Goal: Task Accomplishment & Management: Manage account settings

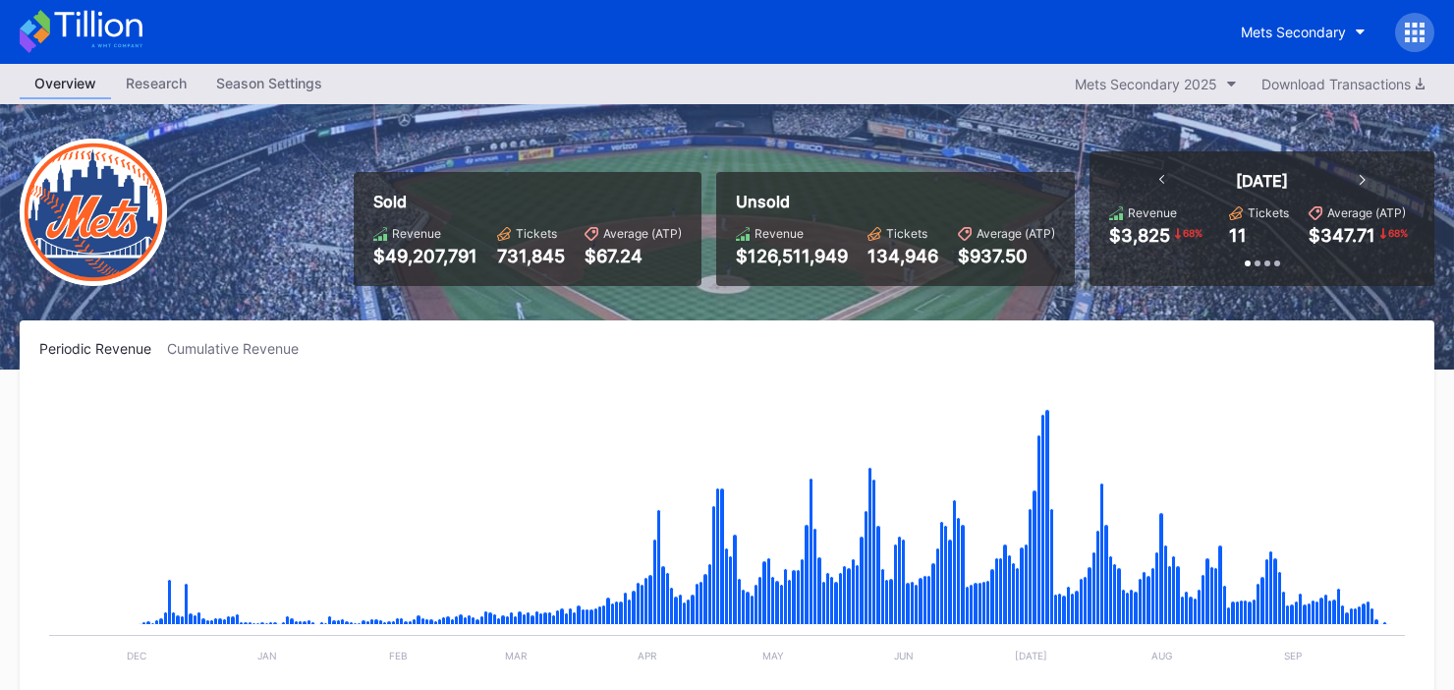
scroll to position [5041, 0]
click at [1303, 35] on div "Mets Secondary" at bounding box center [1293, 32] width 105 height 17
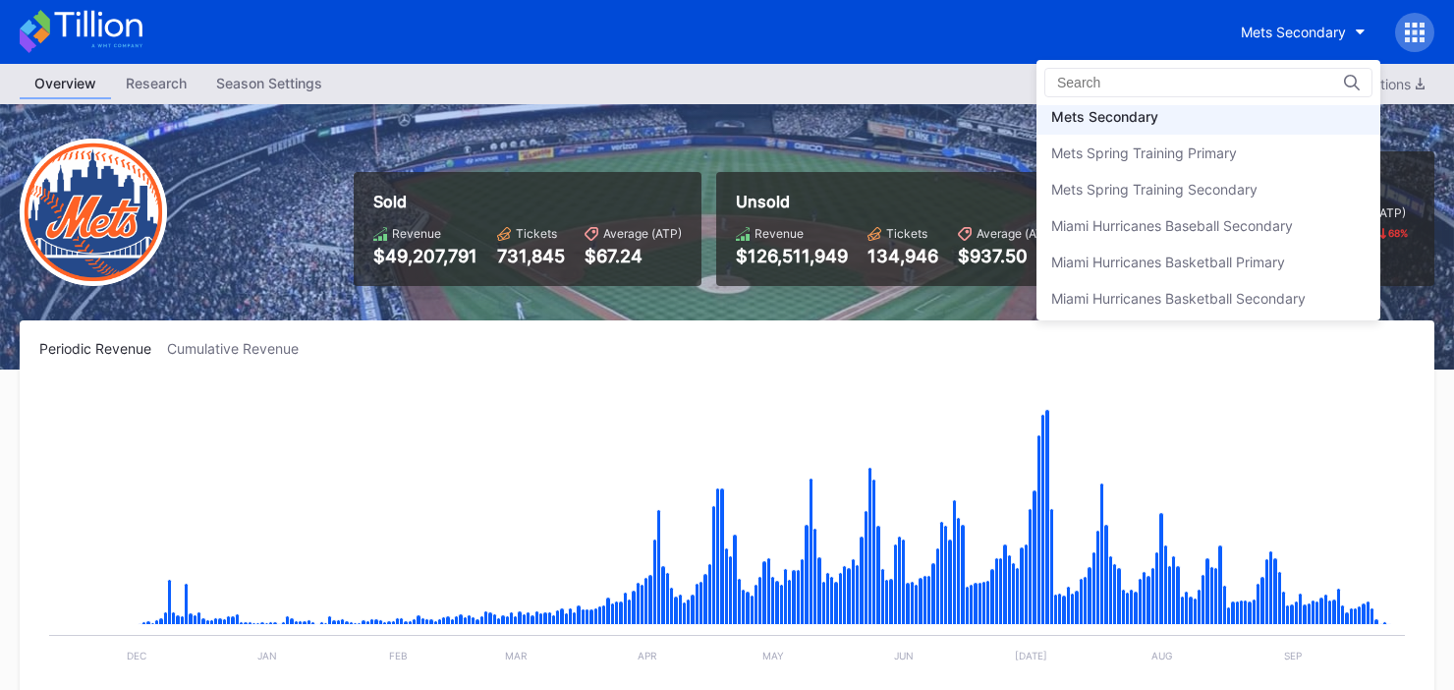
scroll to position [3078, 0]
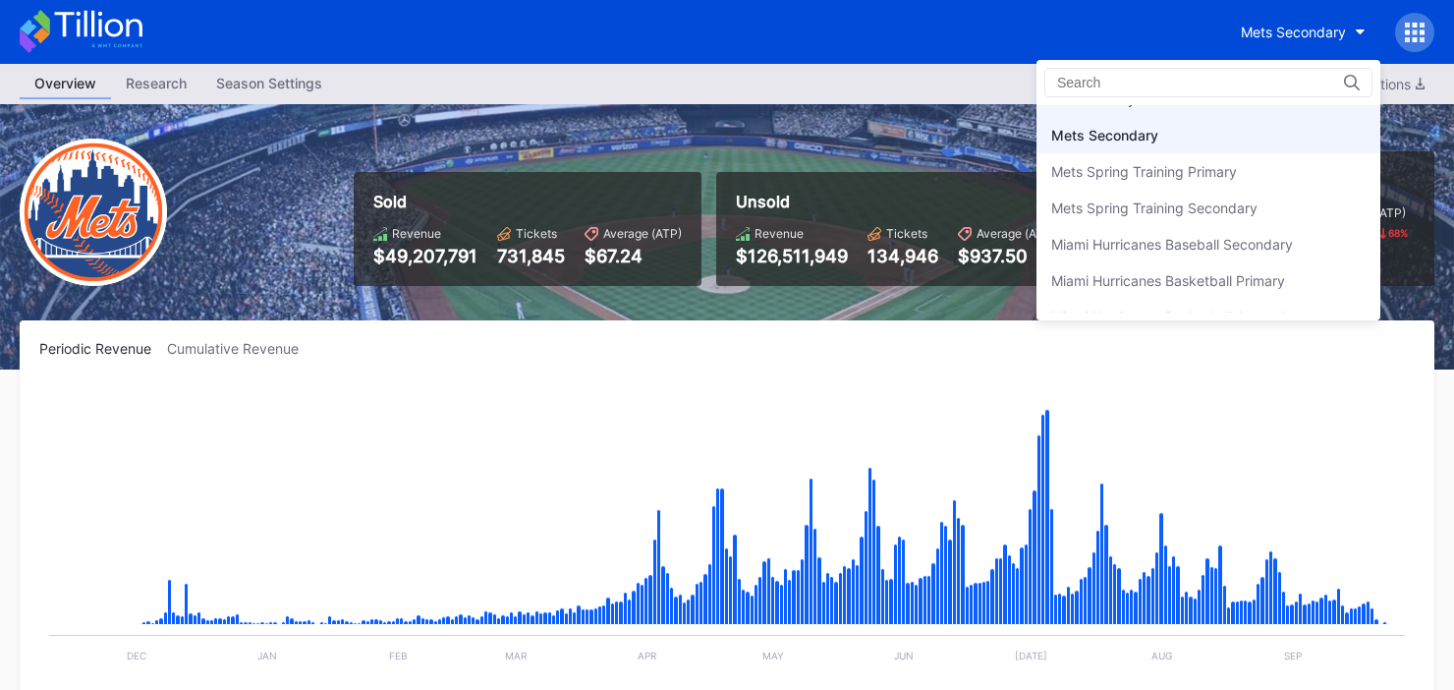
click at [1120, 107] on div "Mets Primary" at bounding box center [1093, 98] width 85 height 17
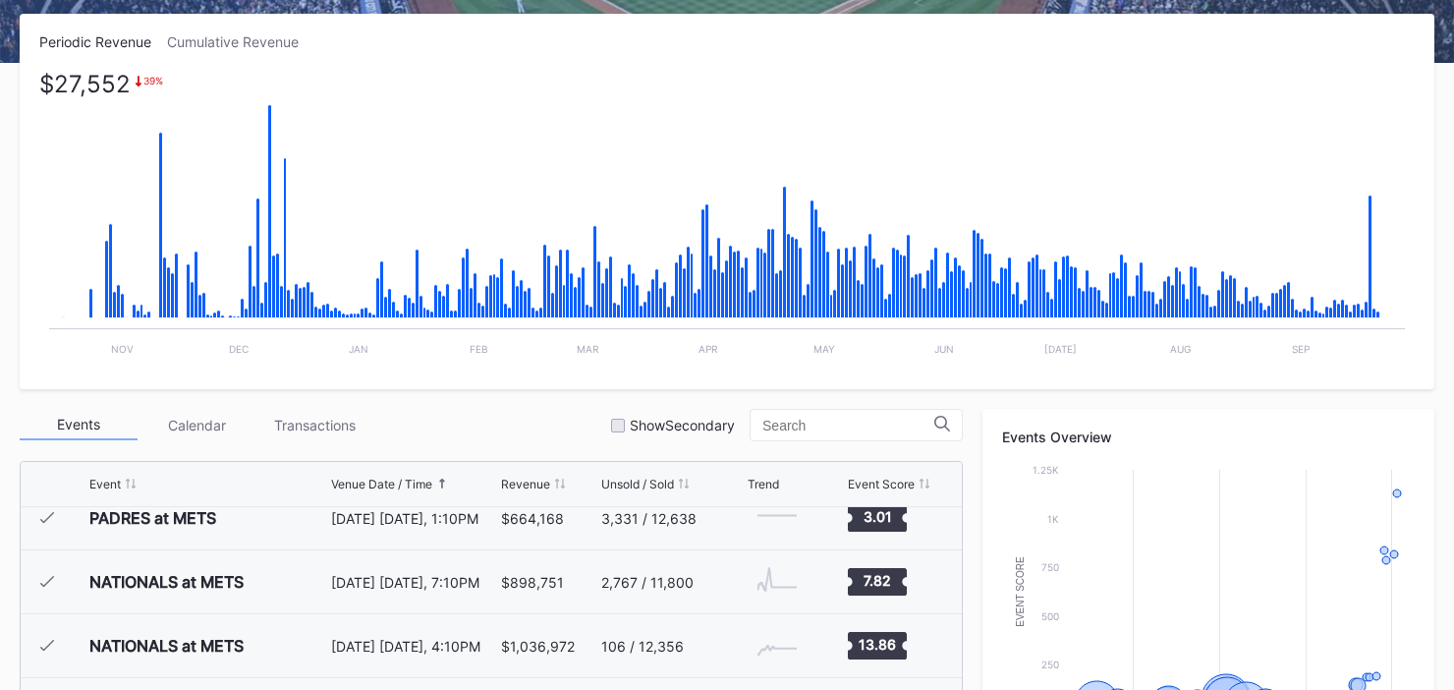
scroll to position [304, 0]
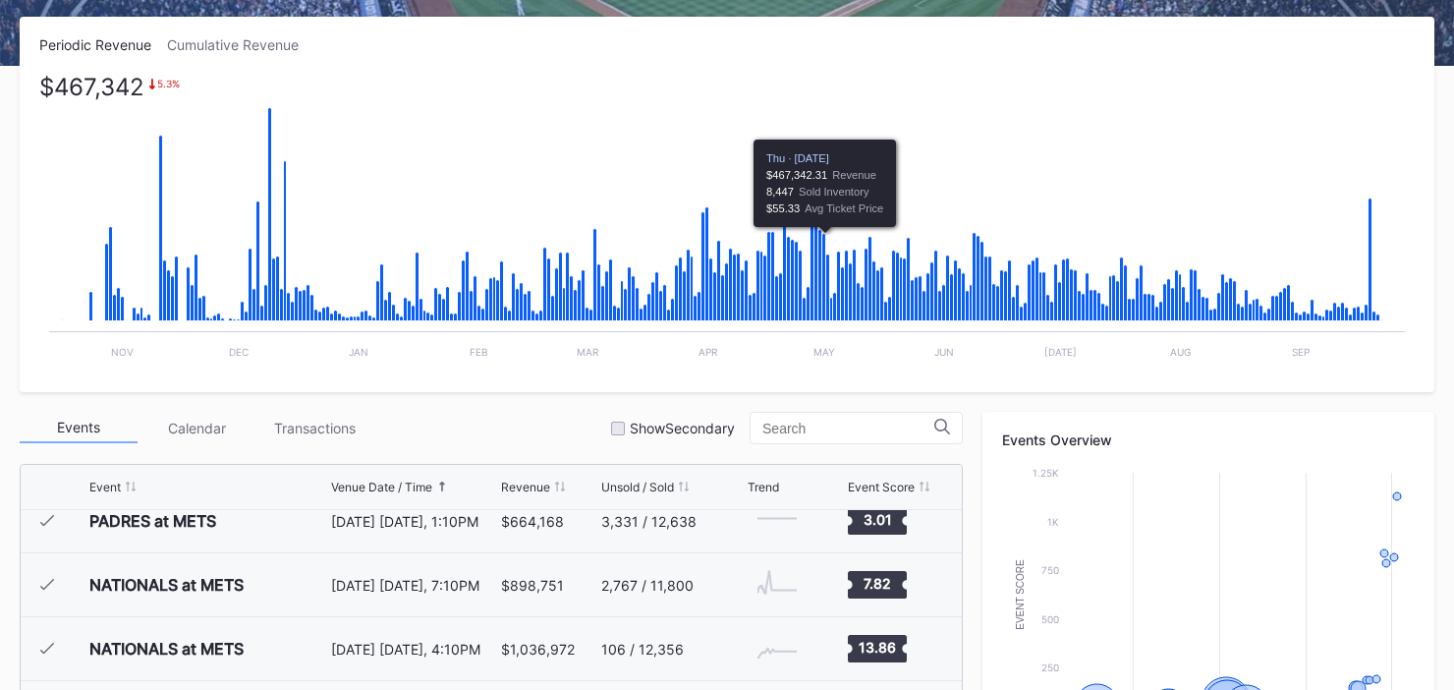
click at [824, 317] on icon "Chart title" at bounding box center [824, 277] width 4 height 87
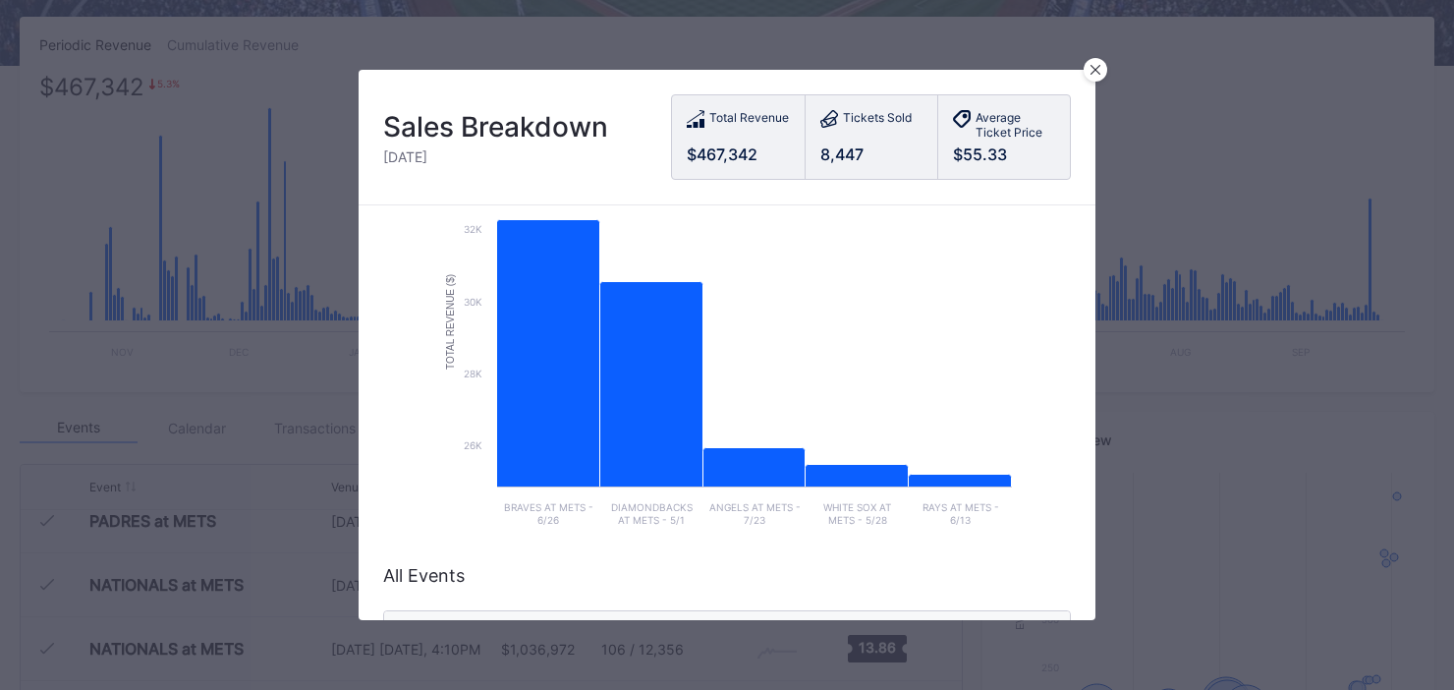
scroll to position [123, 0]
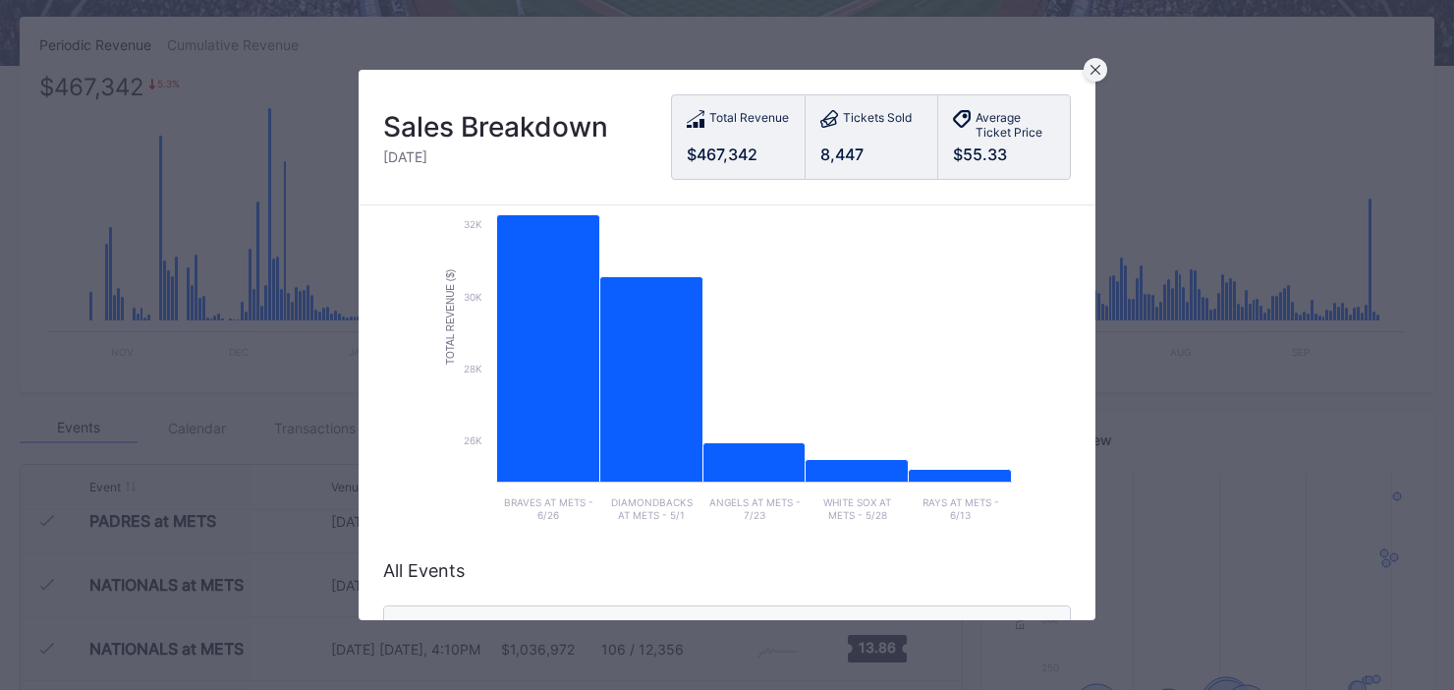
click at [1102, 66] on div at bounding box center [1096, 70] width 24 height 24
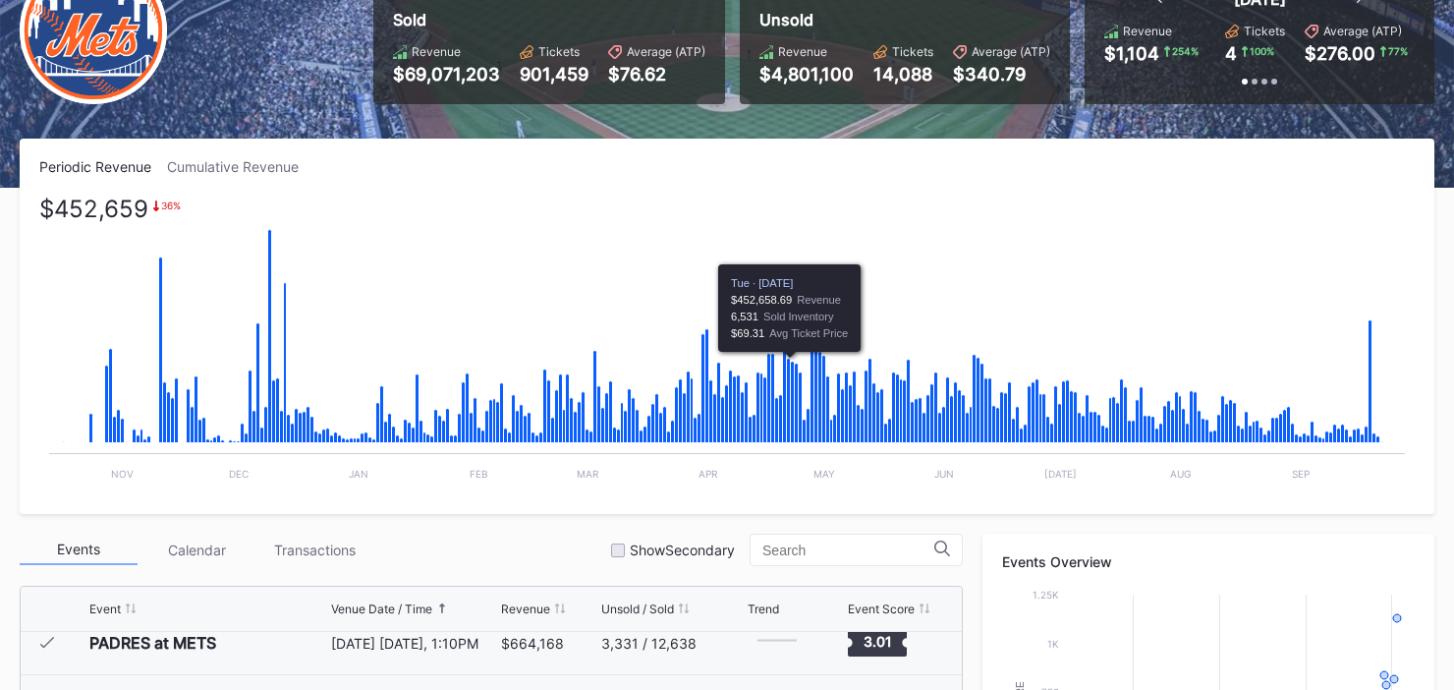
scroll to position [181, 0]
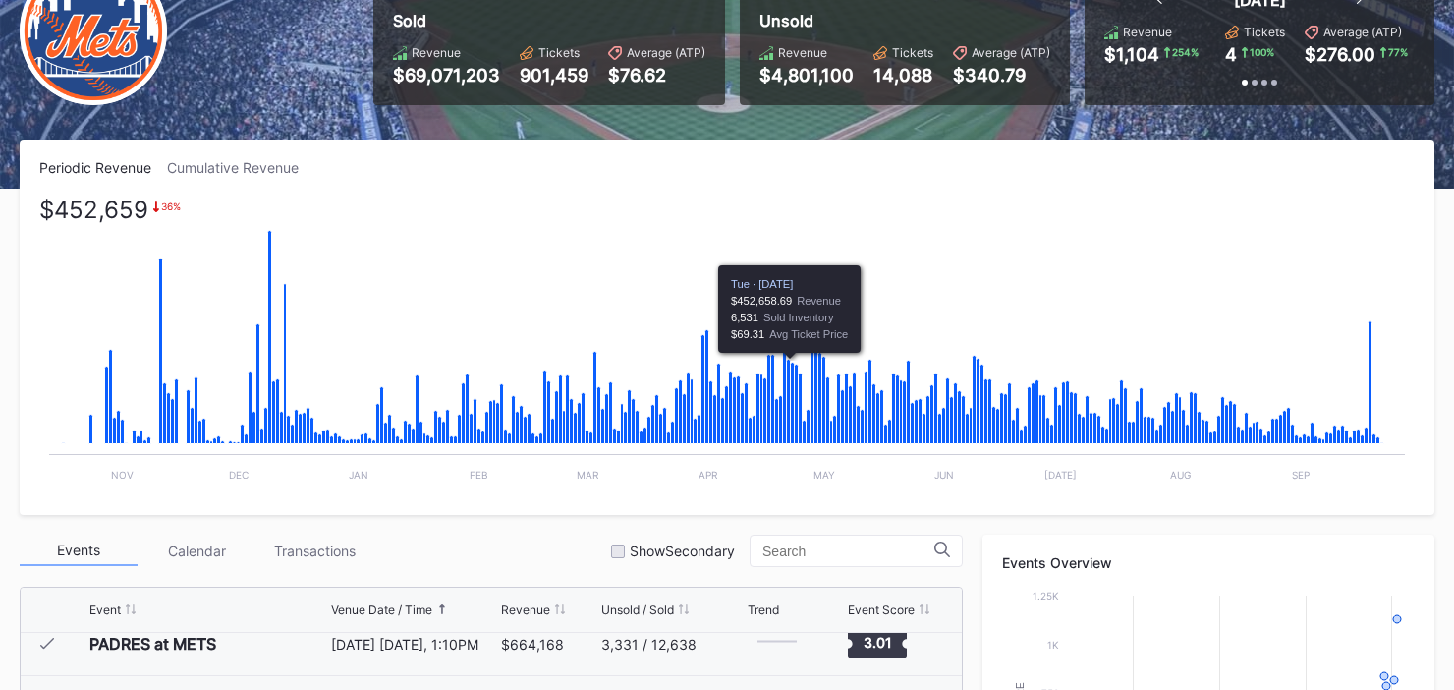
click at [254, 179] on div "Periodic Revenue Cumulative Revenue $452,659 36 % Created with Highcharts 11.2.…" at bounding box center [727, 327] width 1415 height 375
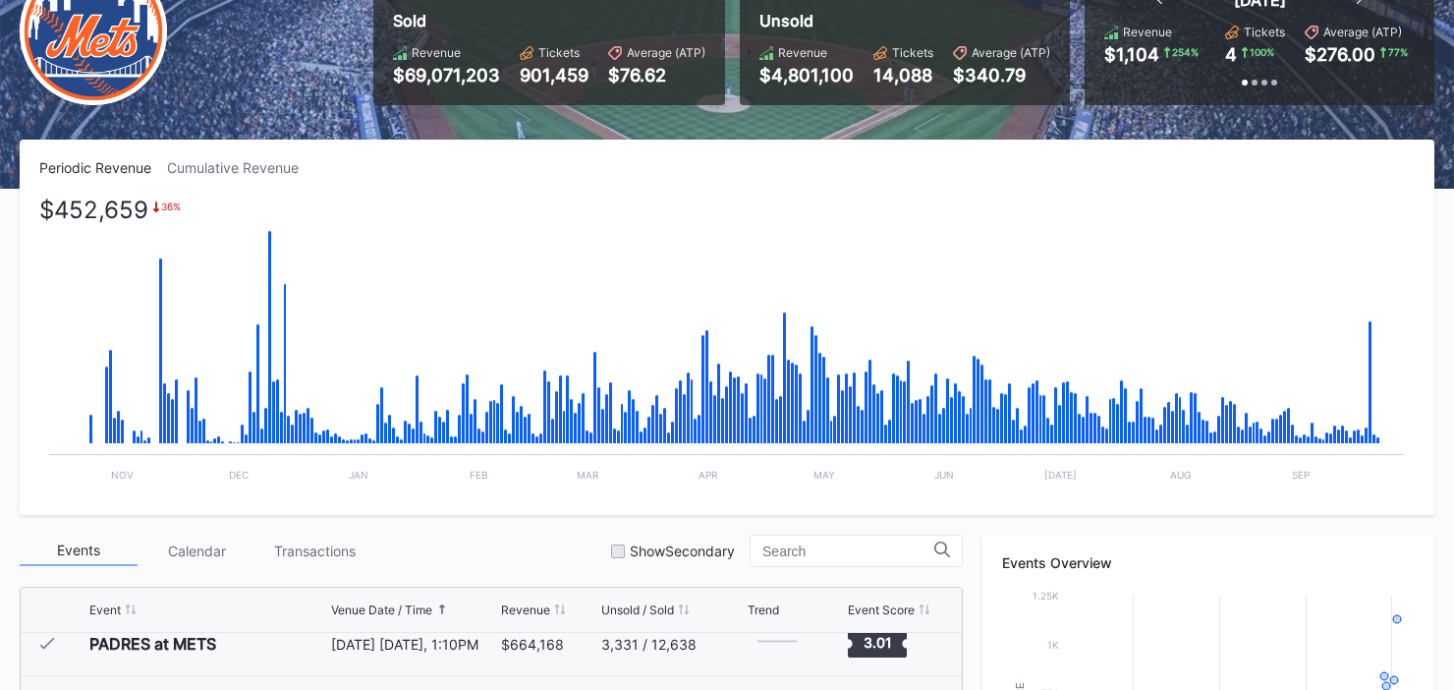
click at [288, 171] on div "Cumulative Revenue" at bounding box center [240, 167] width 147 height 17
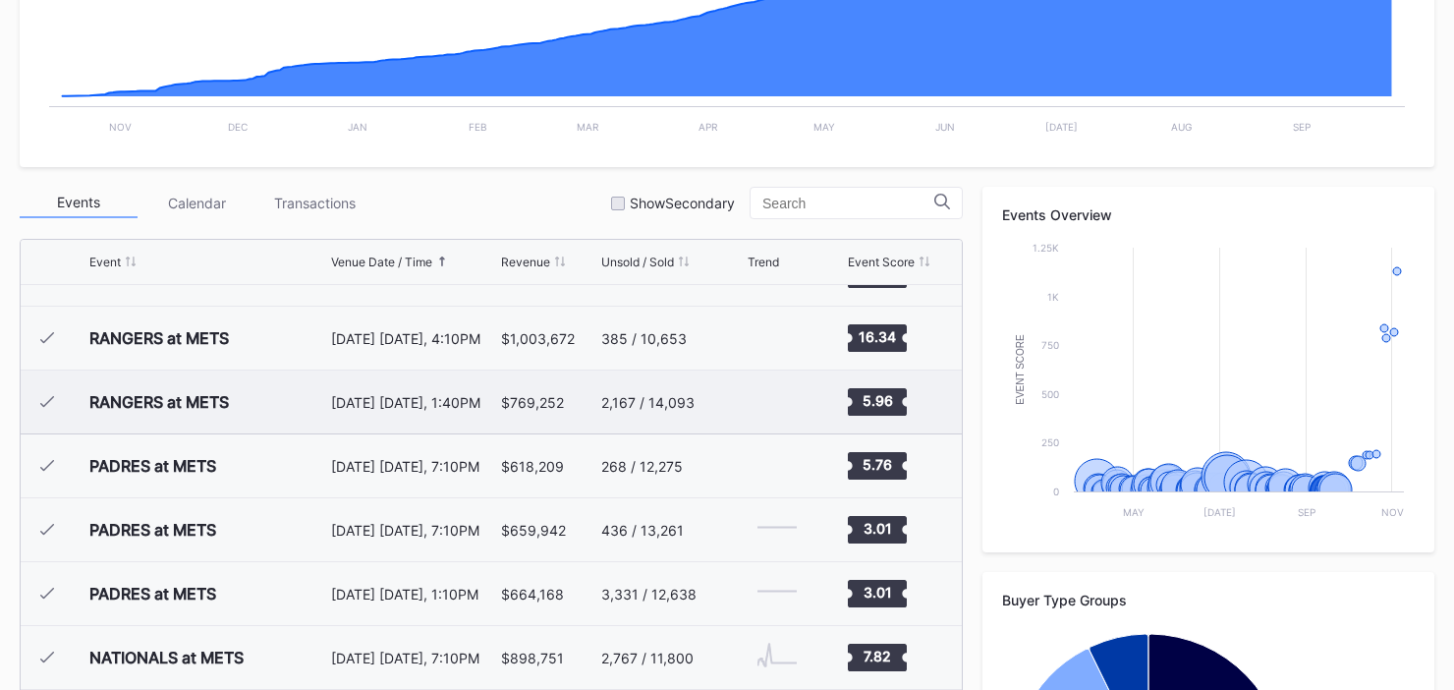
scroll to position [4561, 0]
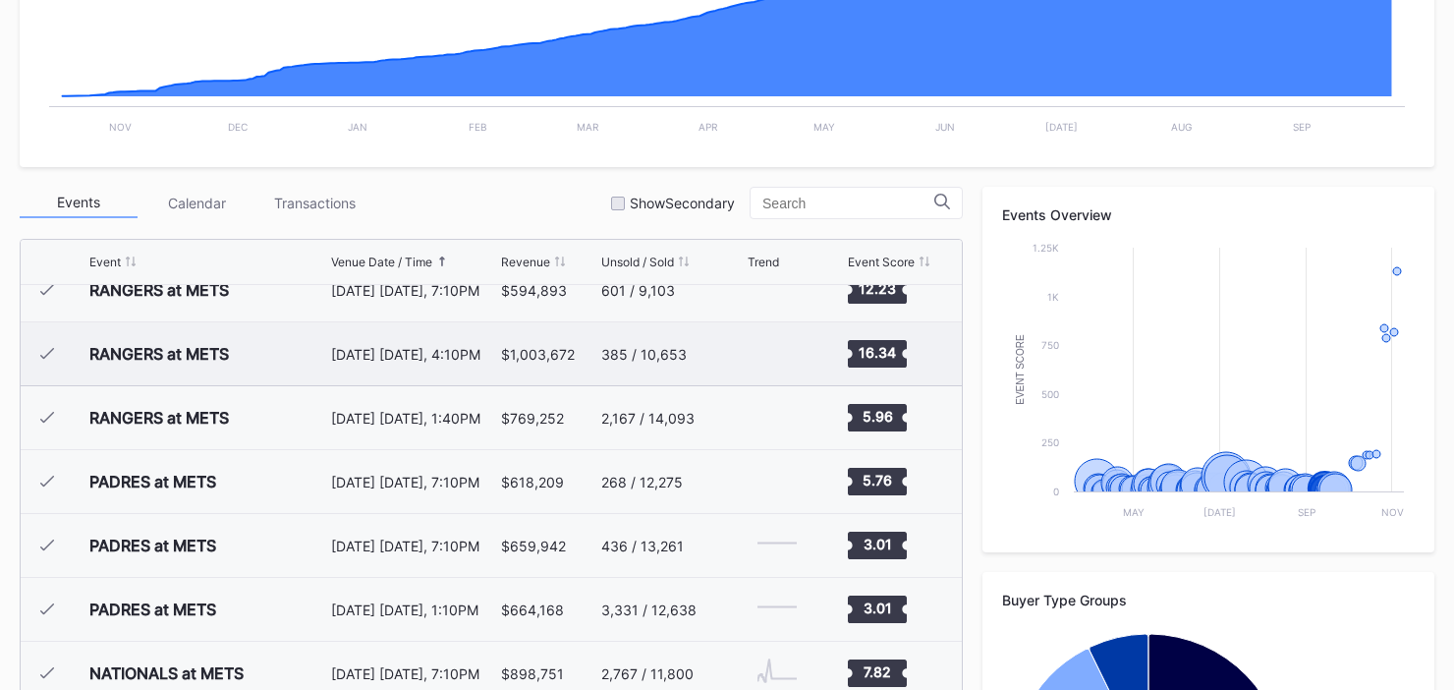
click at [462, 364] on div "[DATE] [DATE], 4:10PM" at bounding box center [414, 353] width 166 height 63
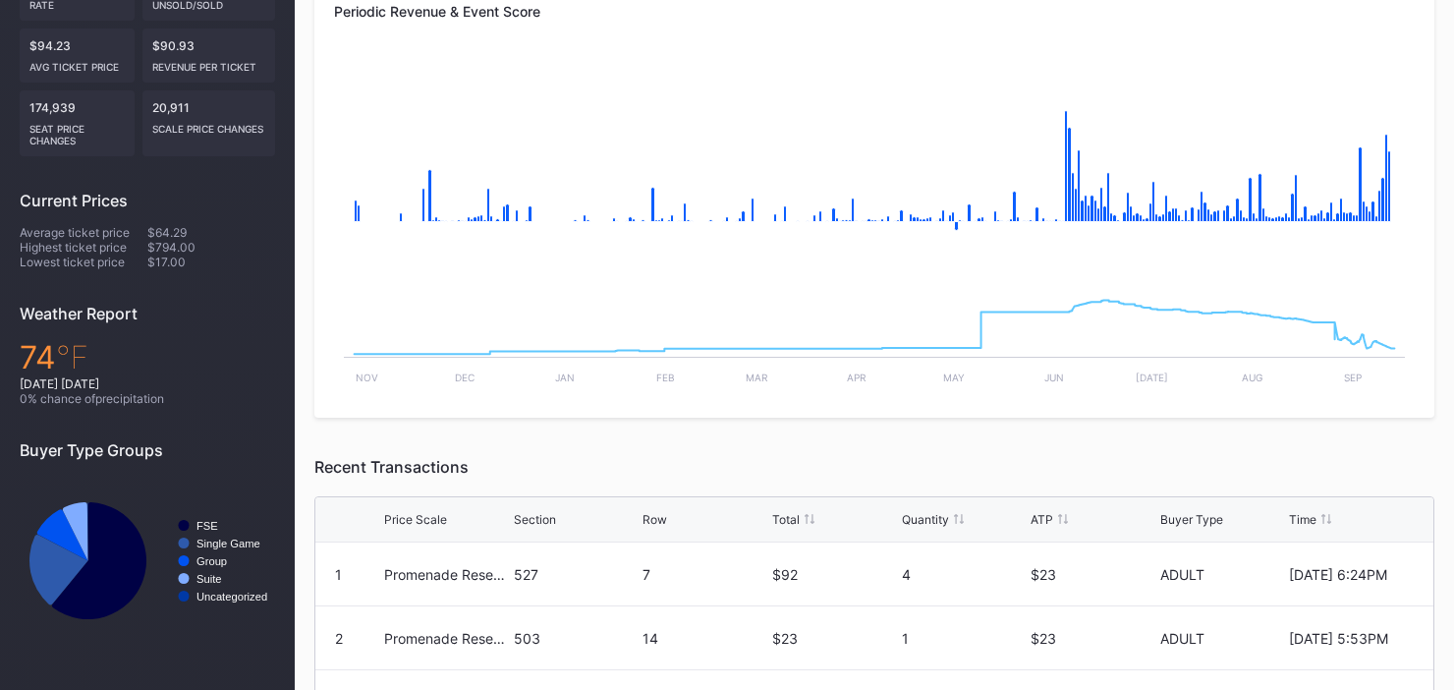
scroll to position [86, 0]
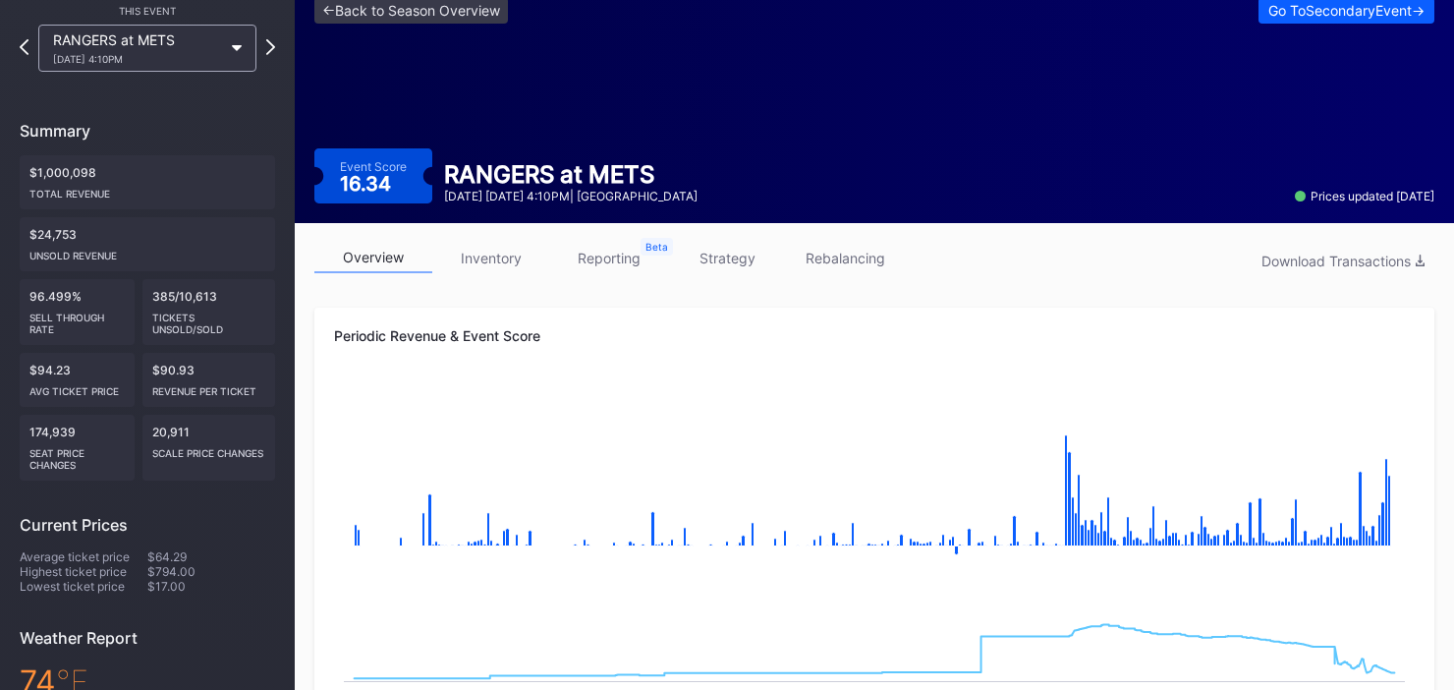
click at [495, 256] on link "inventory" at bounding box center [491, 258] width 118 height 30
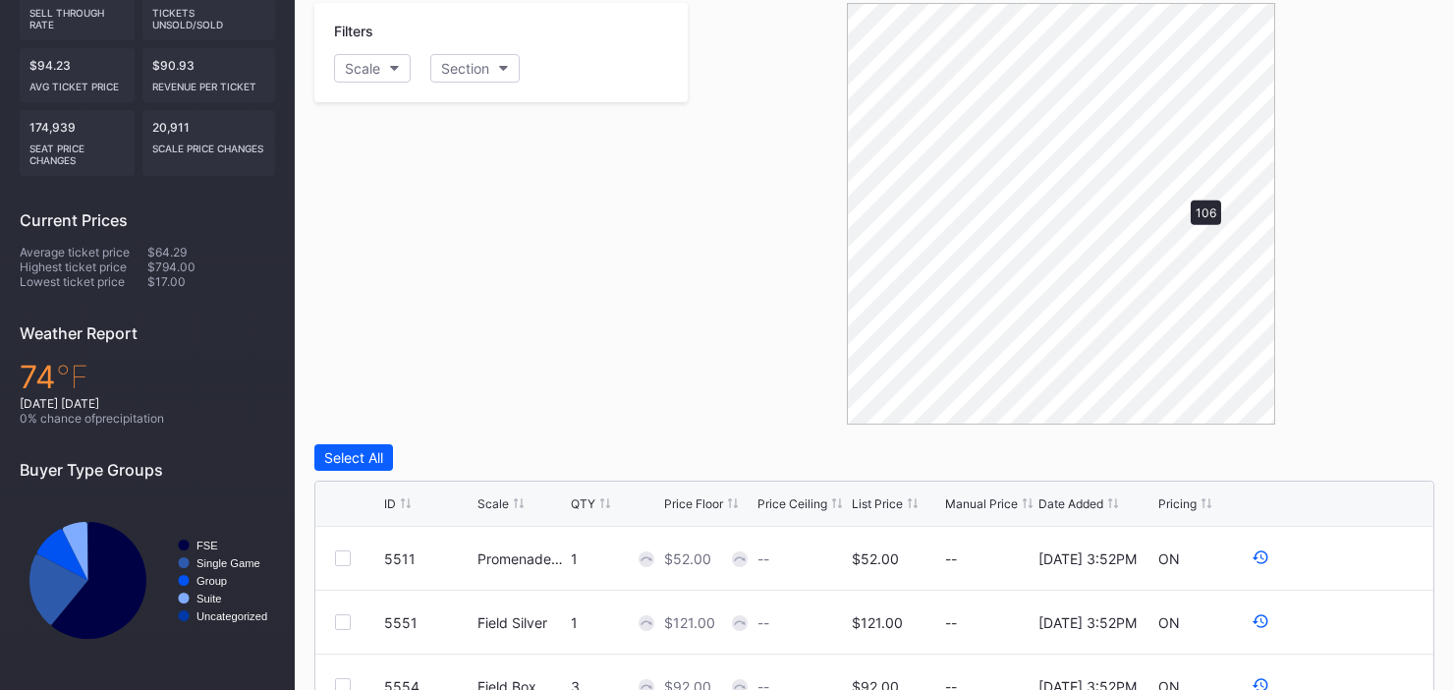
scroll to position [383, 0]
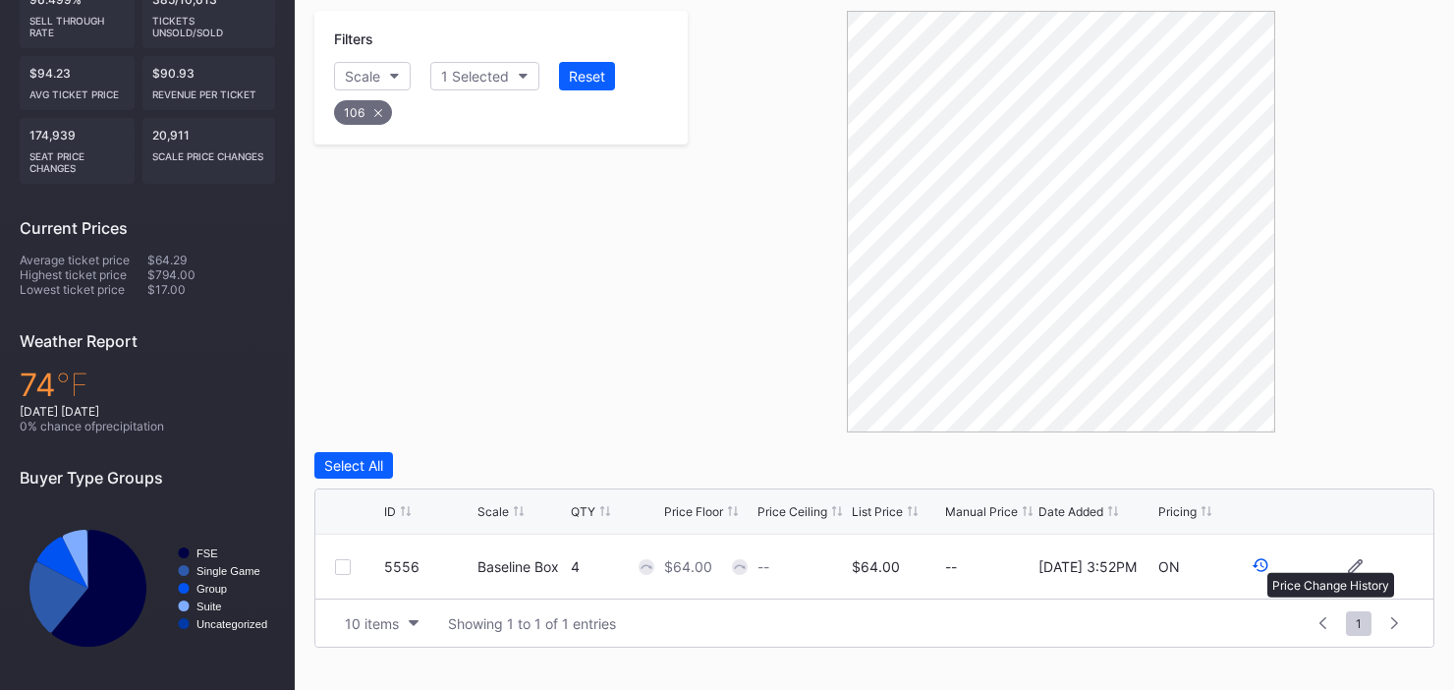
click at [1259, 561] on icon at bounding box center [1261, 565] width 18 height 18
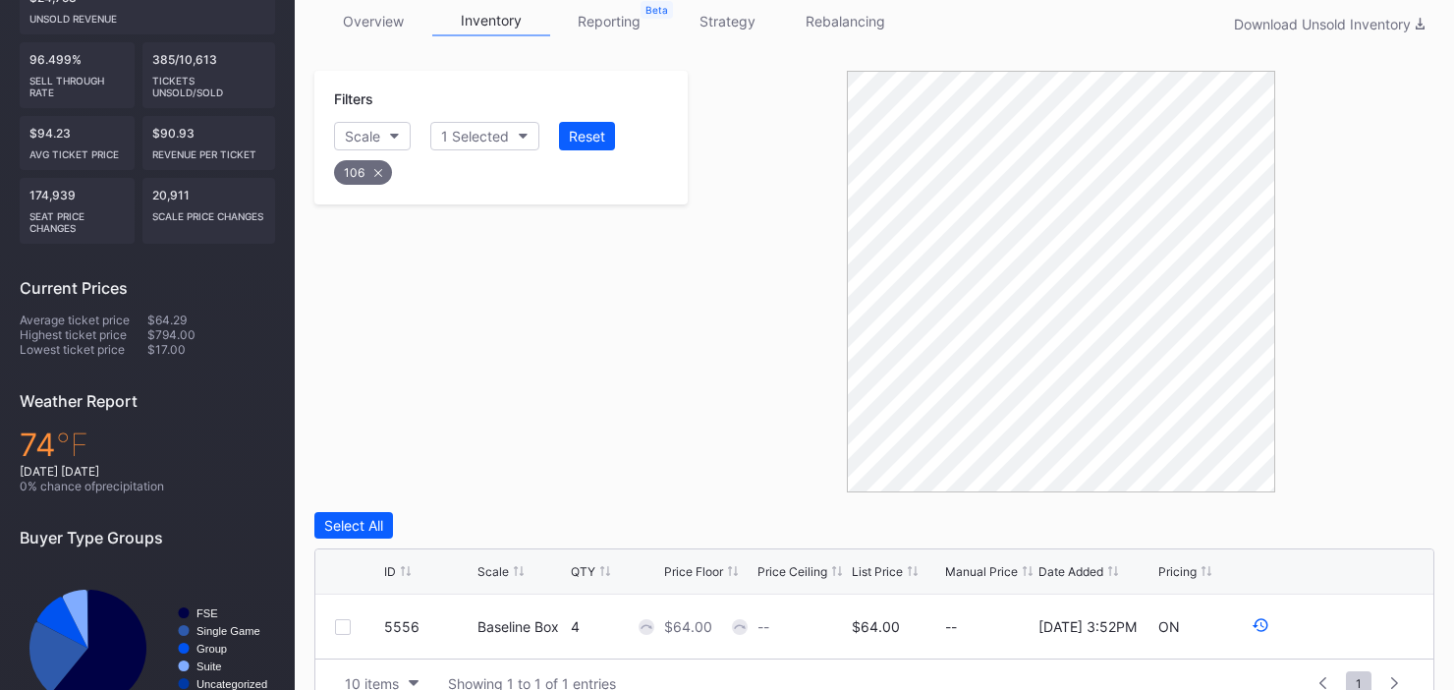
scroll to position [328, 0]
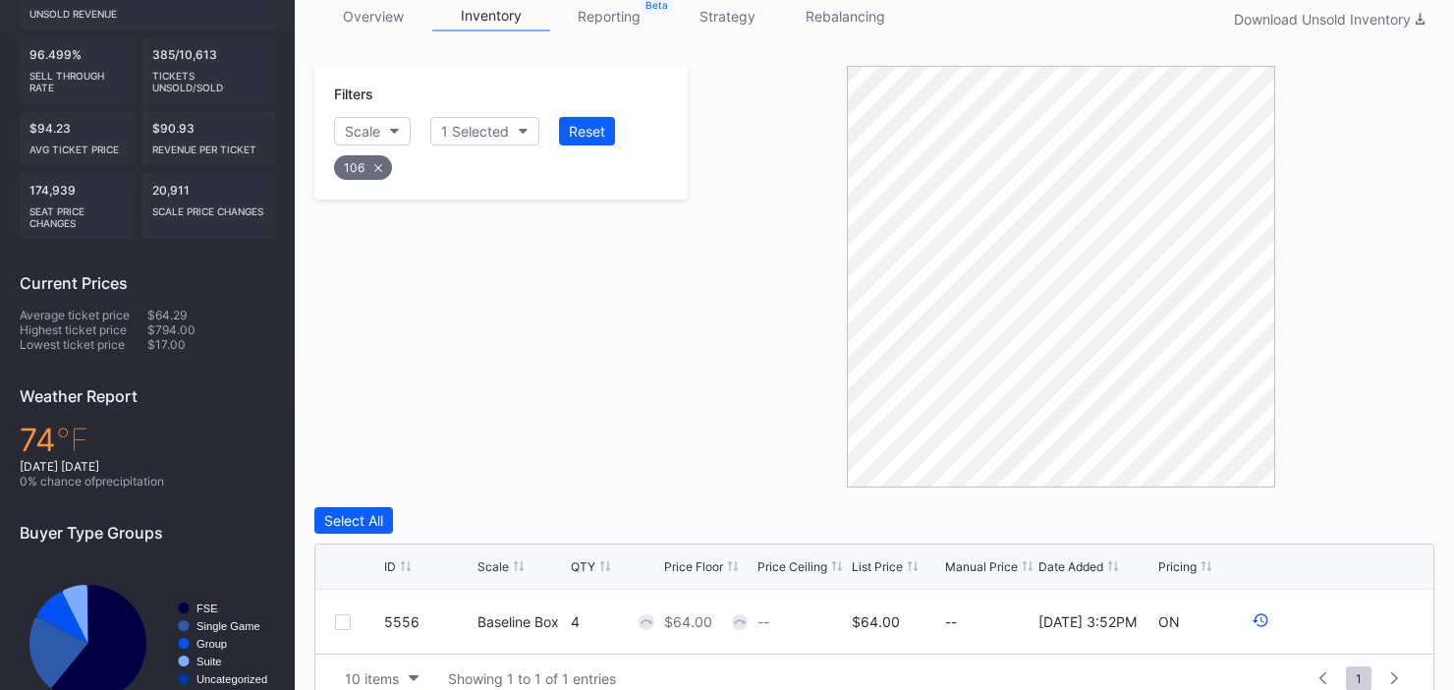
click at [611, 17] on link "reporting" at bounding box center [609, 16] width 118 height 30
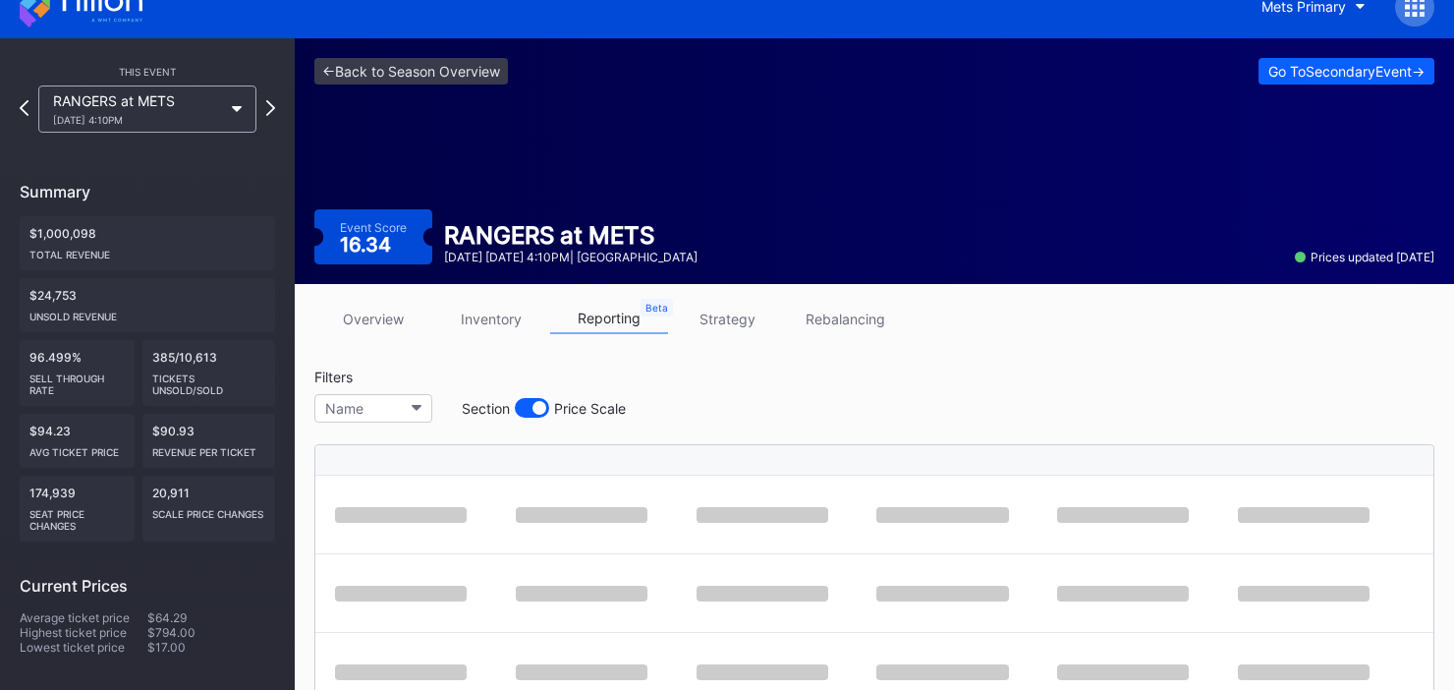
scroll to position [124, 0]
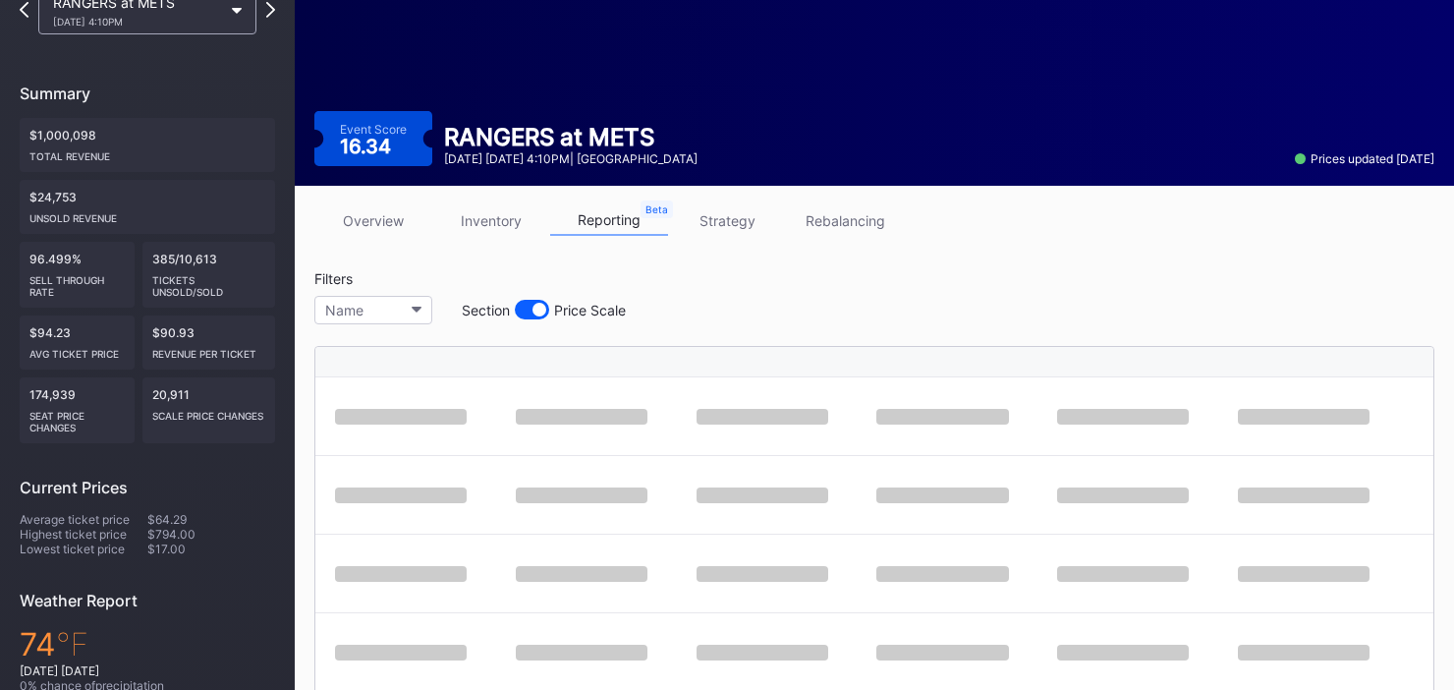
click at [739, 225] on link "strategy" at bounding box center [727, 220] width 118 height 30
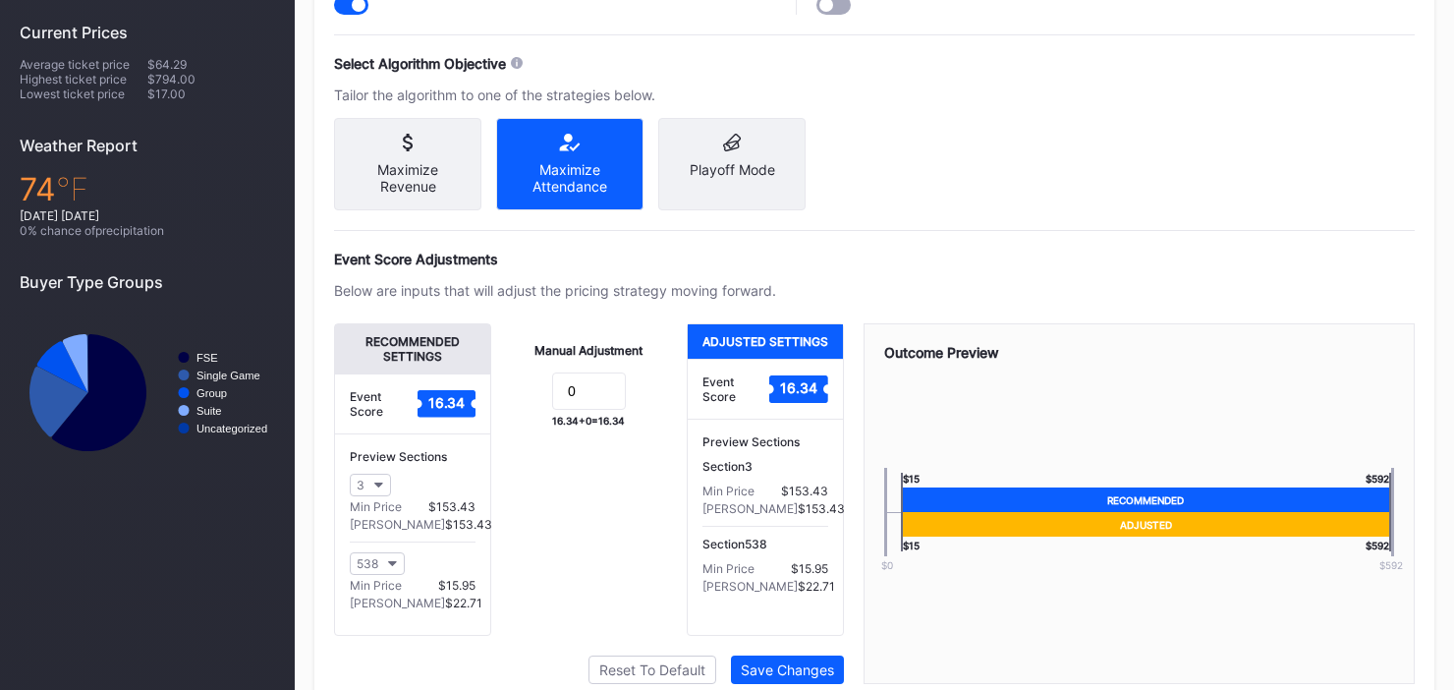
scroll to position [580, 0]
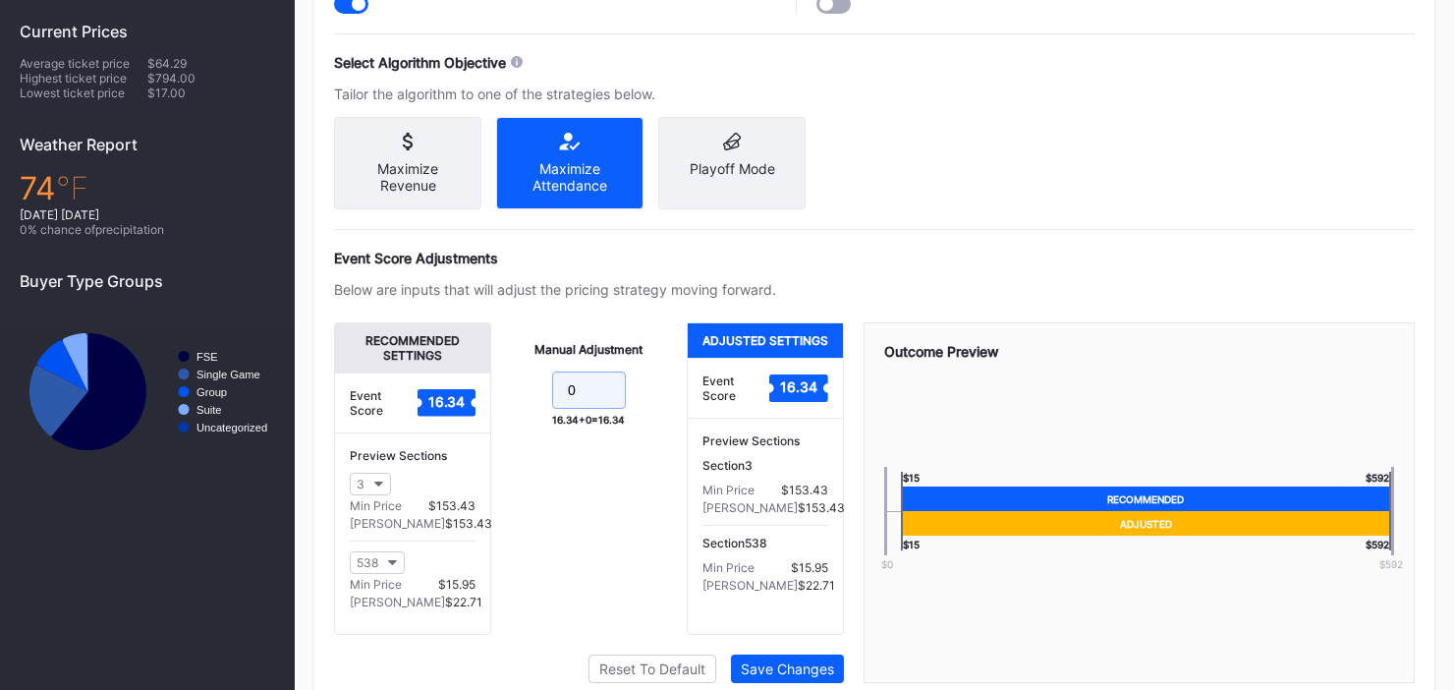
click at [571, 409] on input "0" at bounding box center [589, 389] width 74 height 37
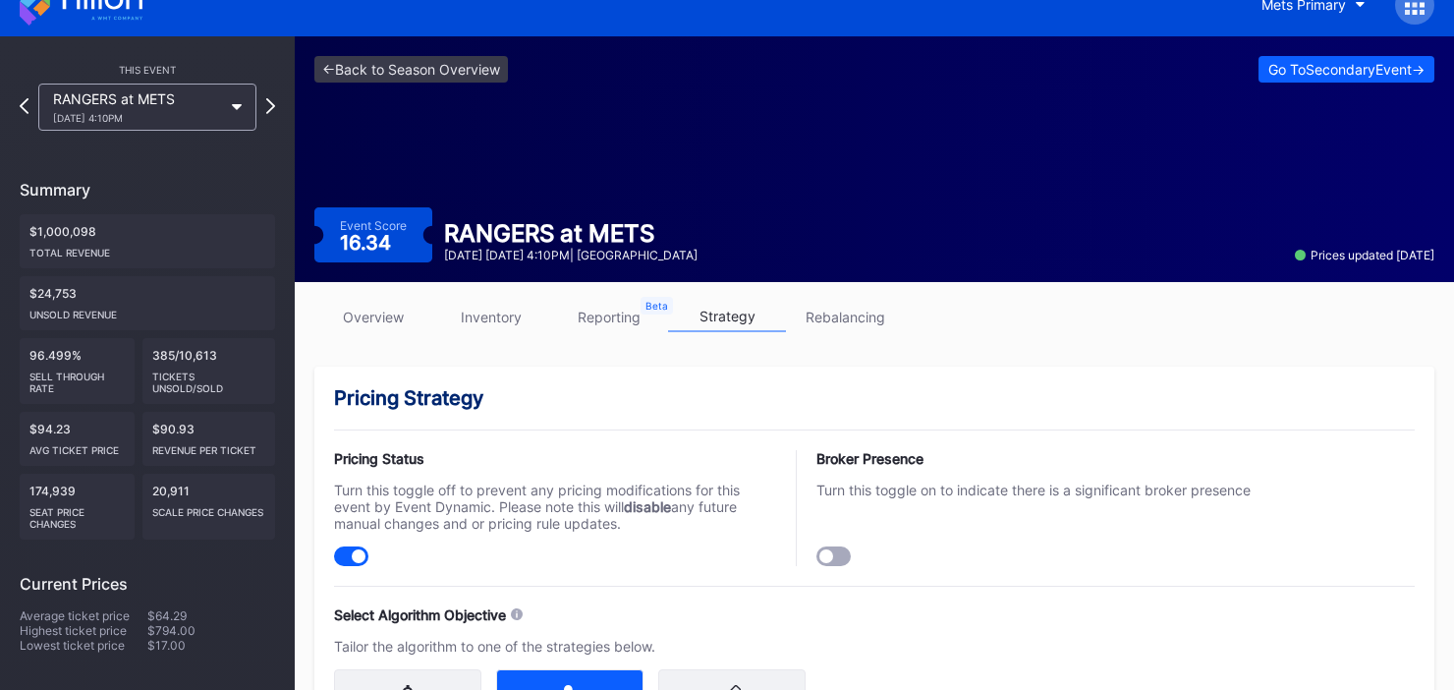
scroll to position [0, 0]
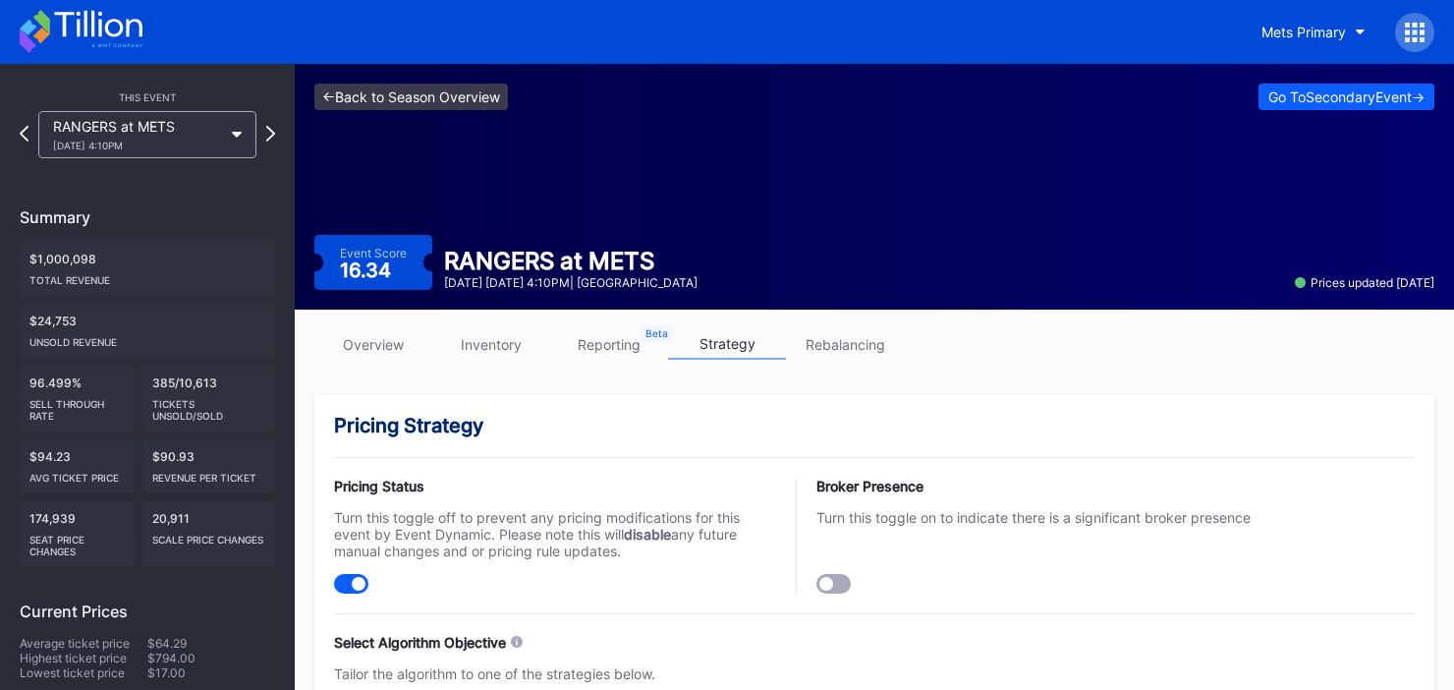
type input "5"
click at [420, 97] on link "<- Back to Season Overview" at bounding box center [411, 97] width 194 height 27
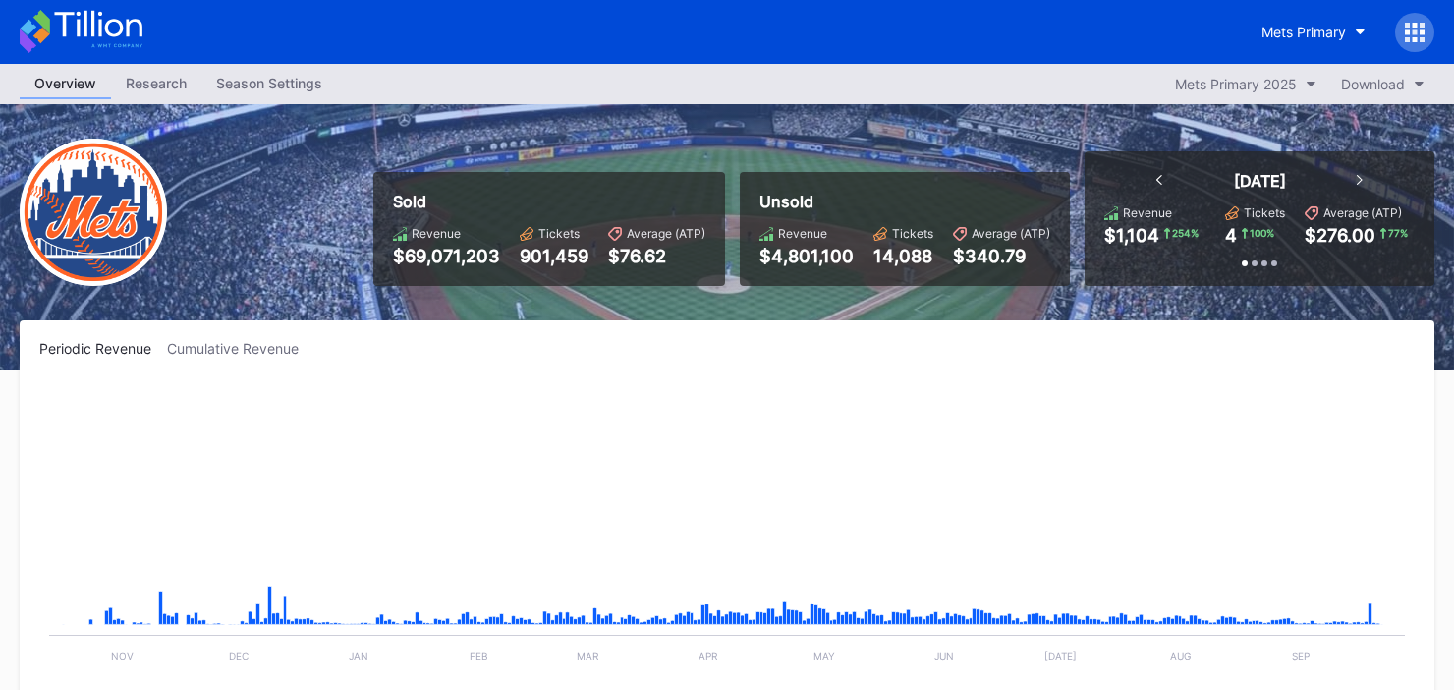
scroll to position [5041, 0]
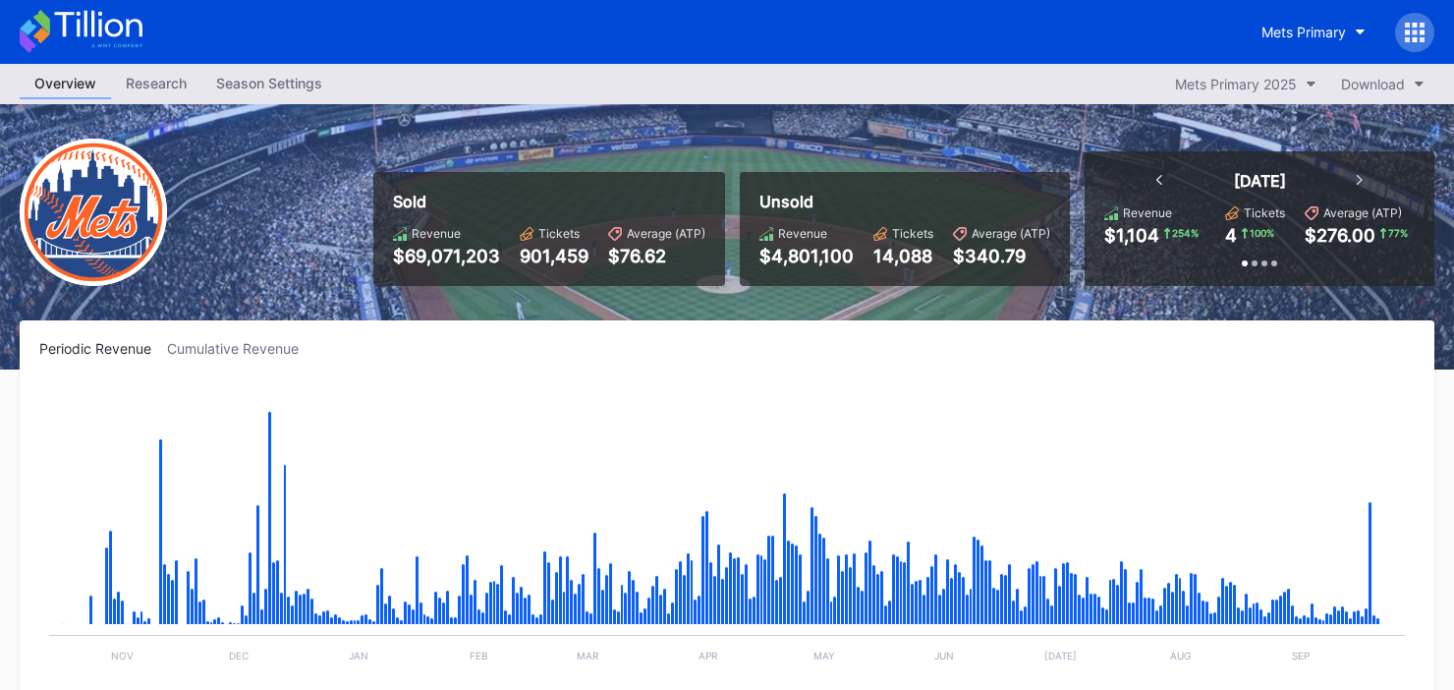
click at [277, 86] on div "Season Settings" at bounding box center [269, 83] width 136 height 28
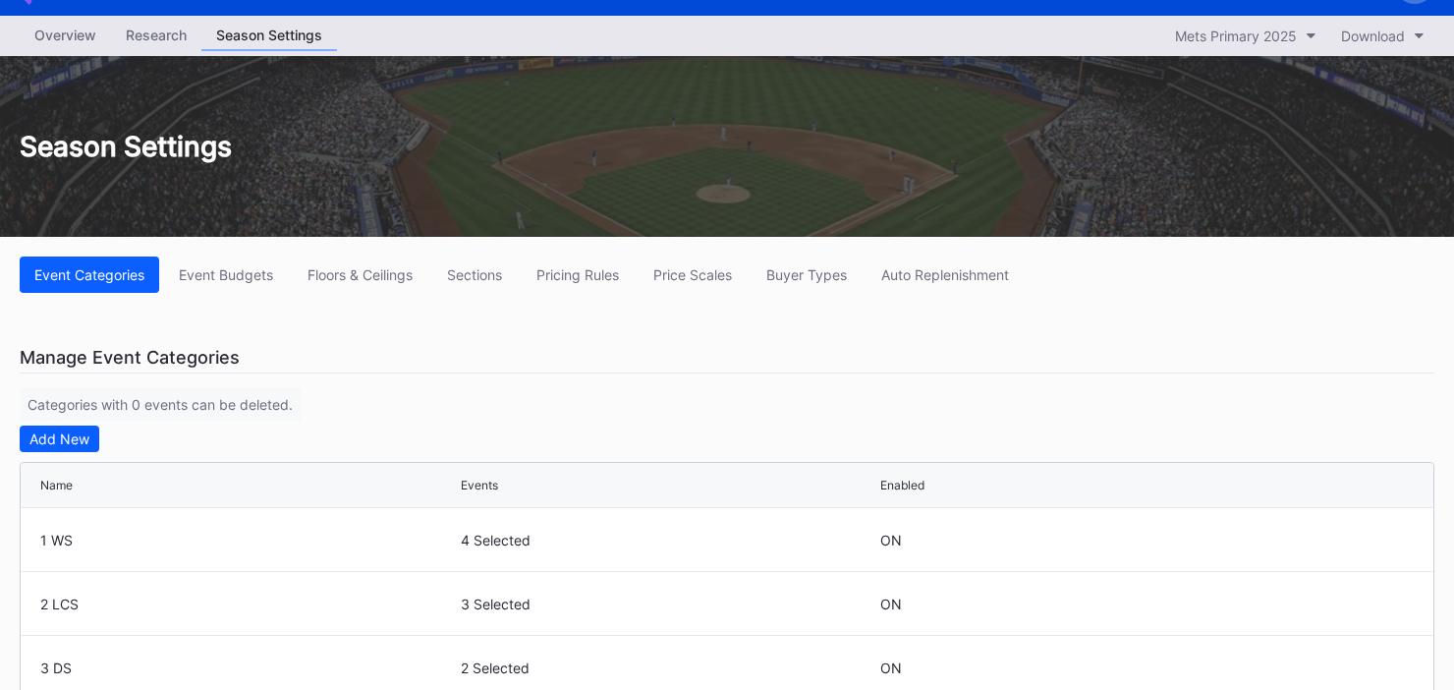
scroll to position [55, 0]
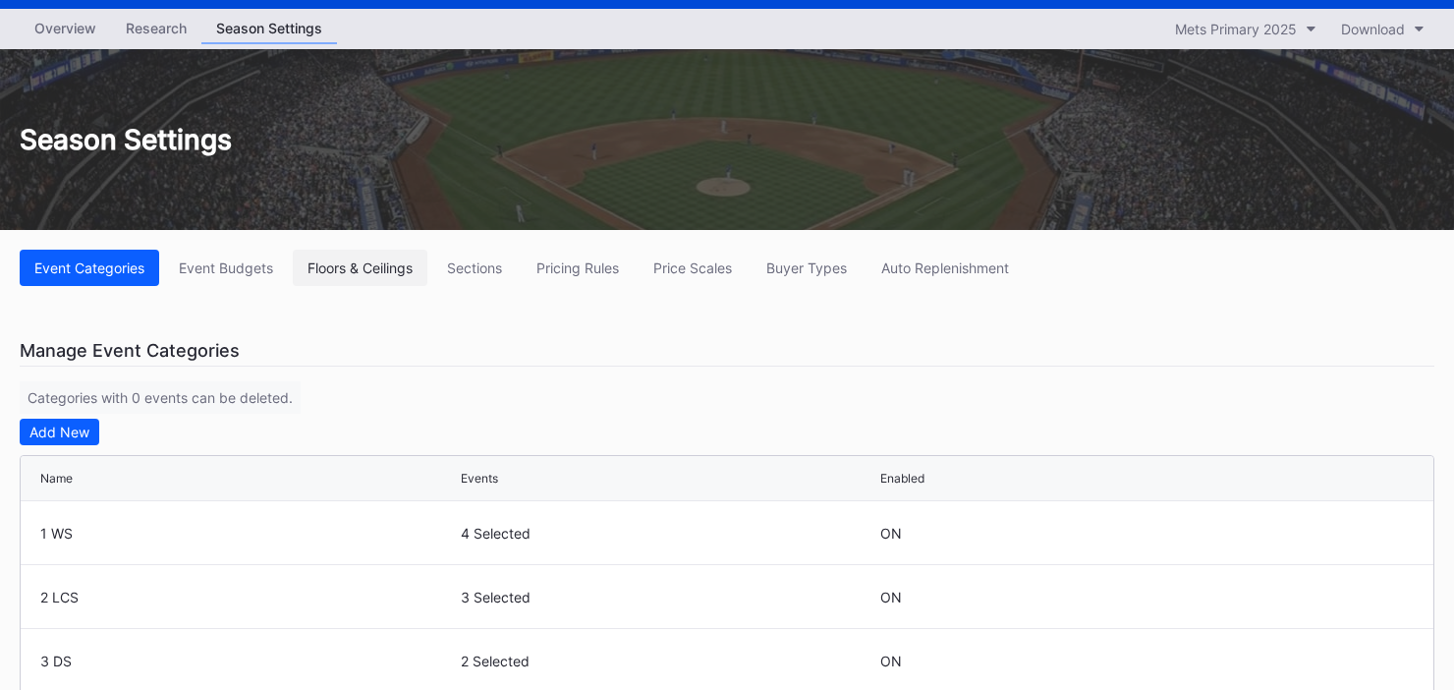
click at [337, 276] on button "Floors & Ceilings" at bounding box center [360, 268] width 135 height 36
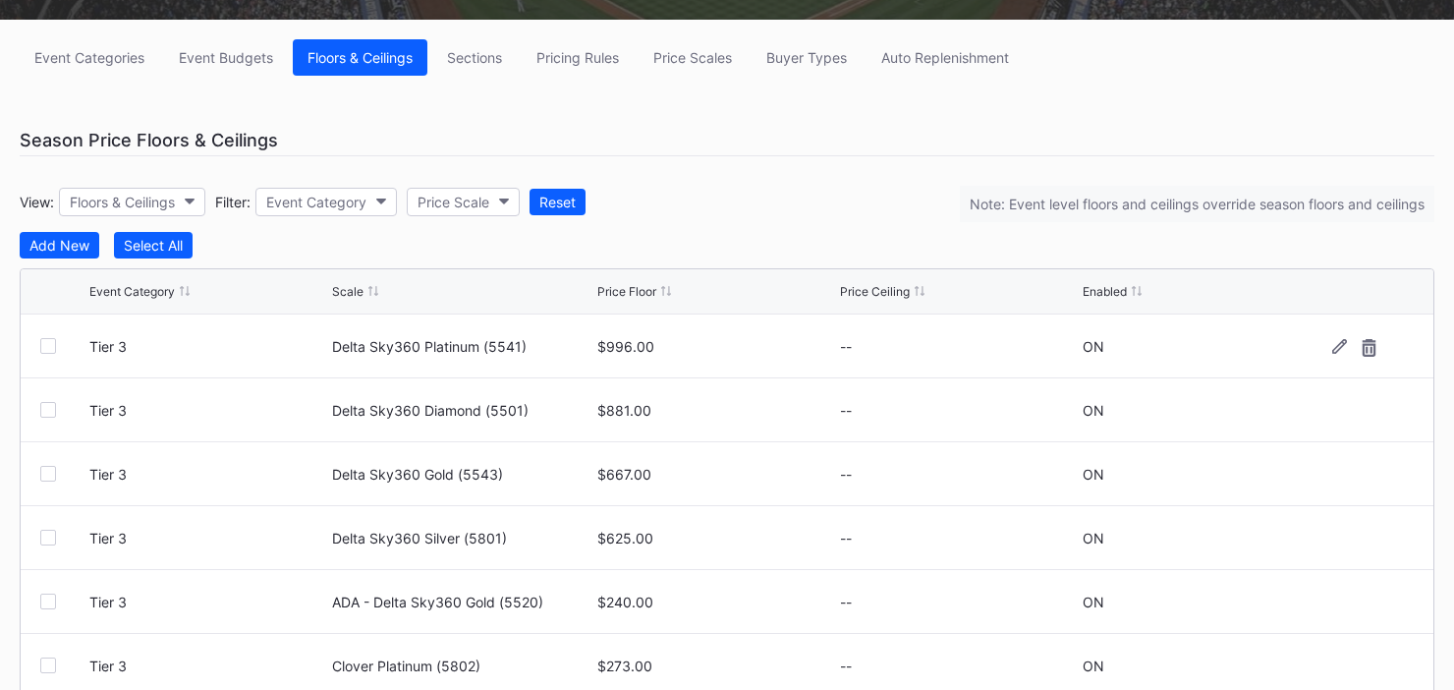
scroll to position [257, 0]
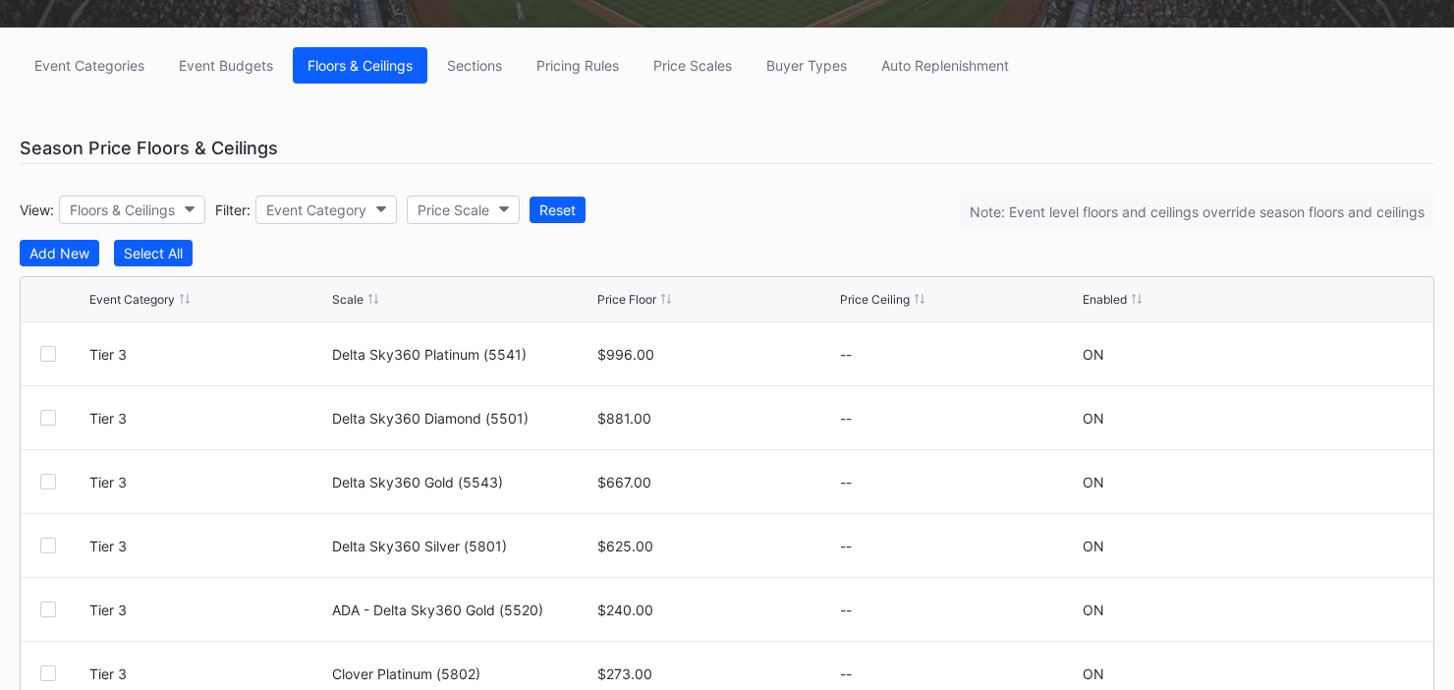
click at [373, 301] on icon at bounding box center [373, 299] width 10 height 10
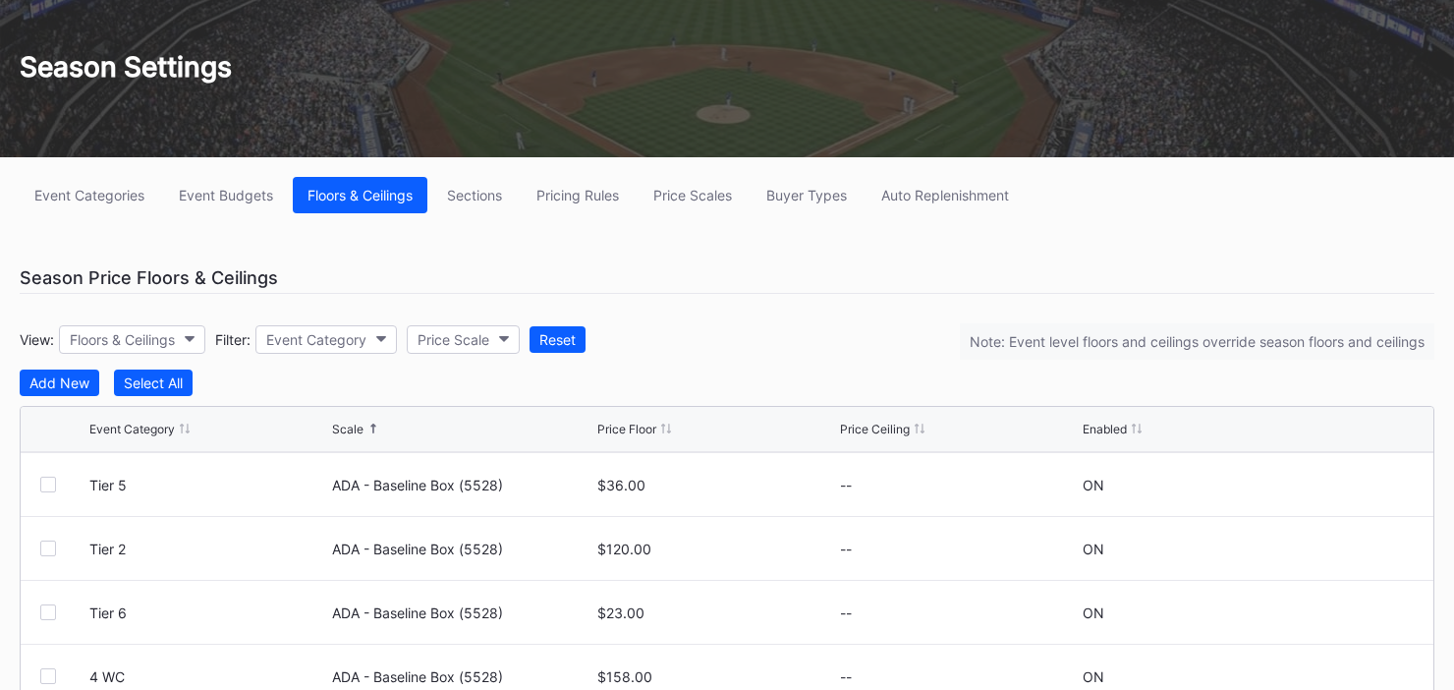
scroll to position [0, 0]
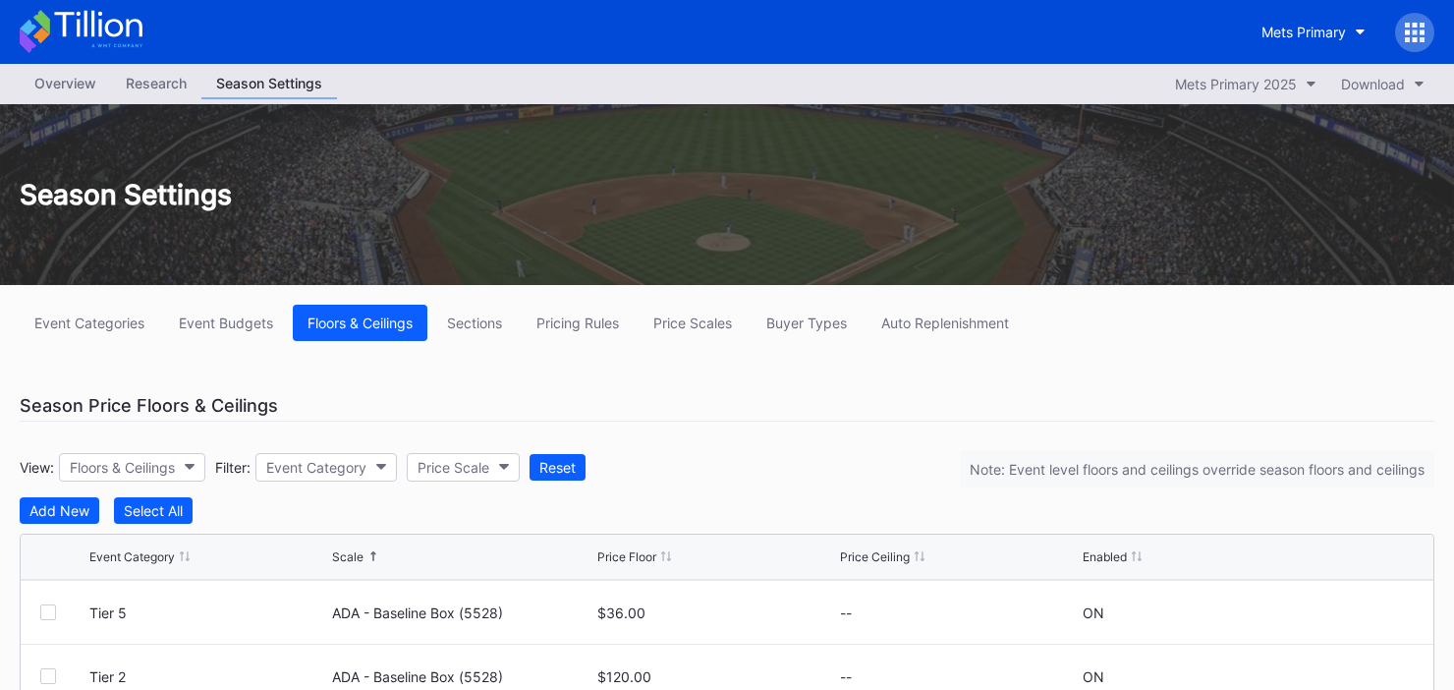
click at [86, 91] on div "Overview" at bounding box center [65, 83] width 91 height 28
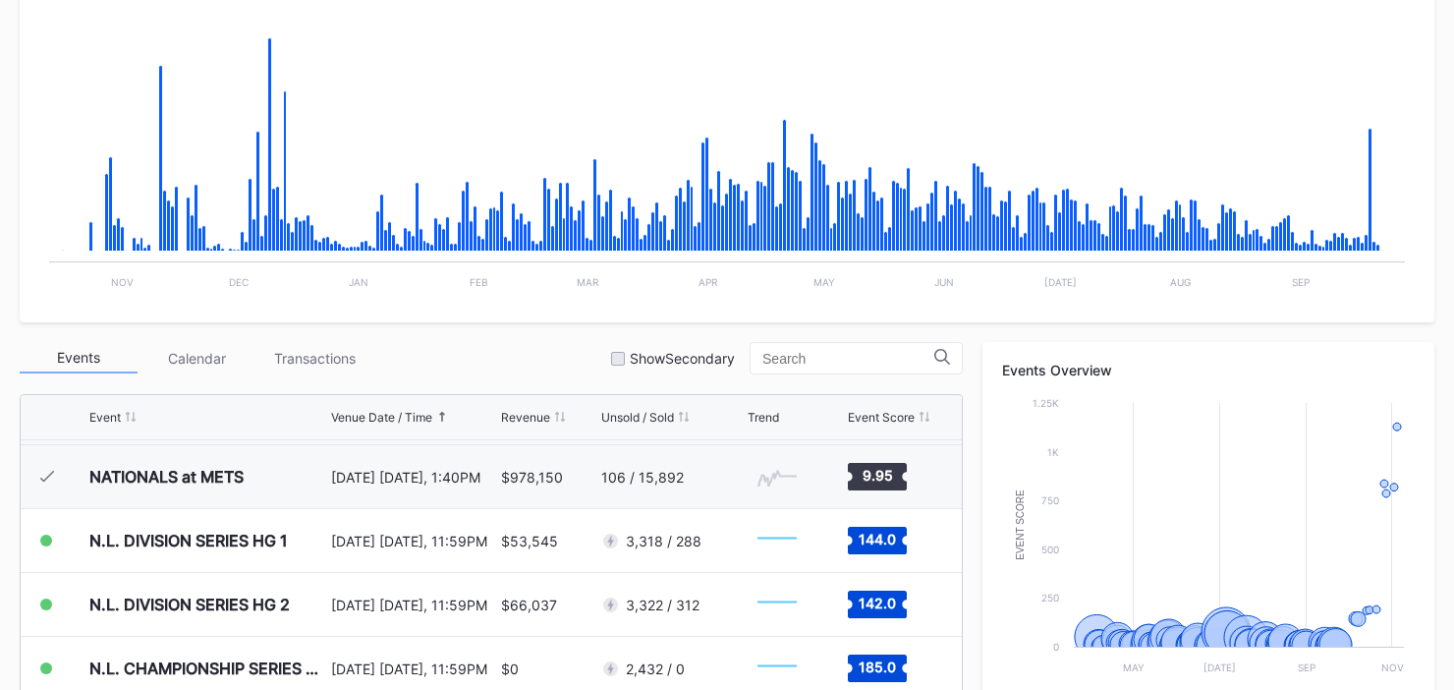
scroll to position [377, 0]
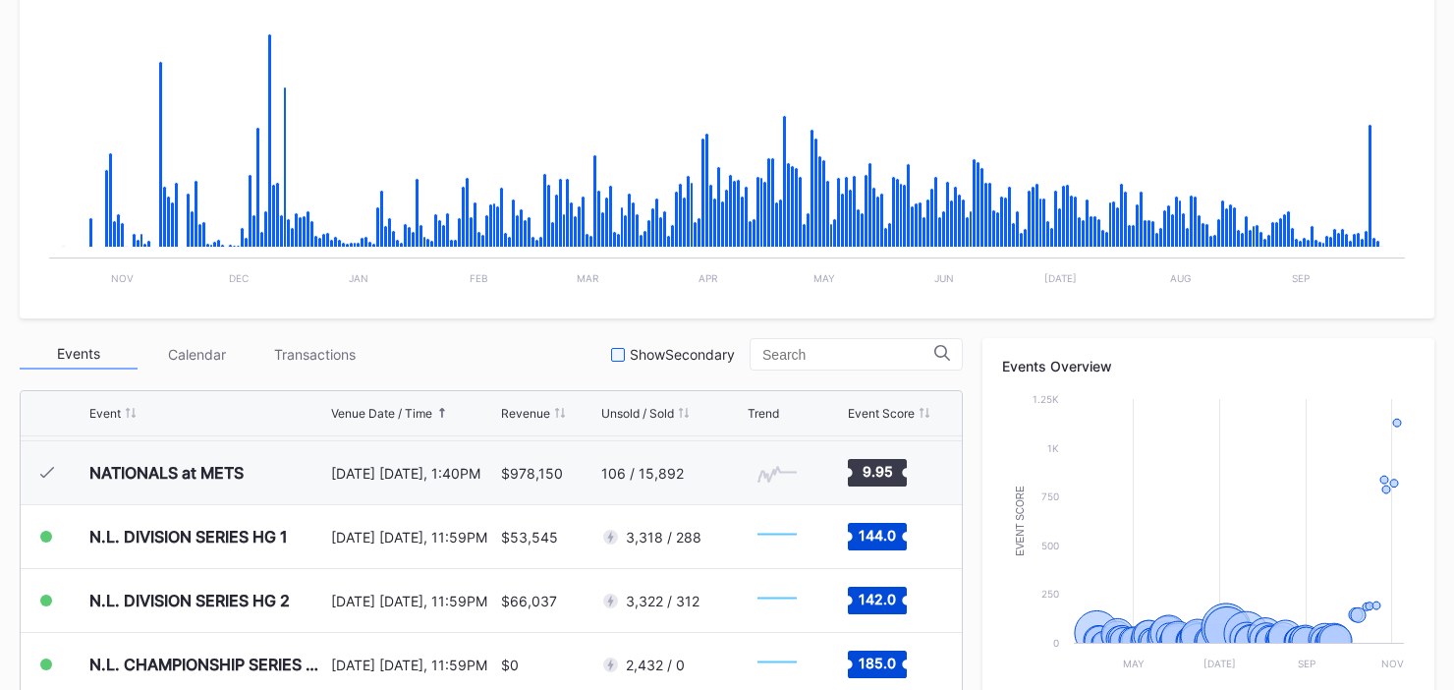
click at [625, 353] on div at bounding box center [618, 355] width 14 height 14
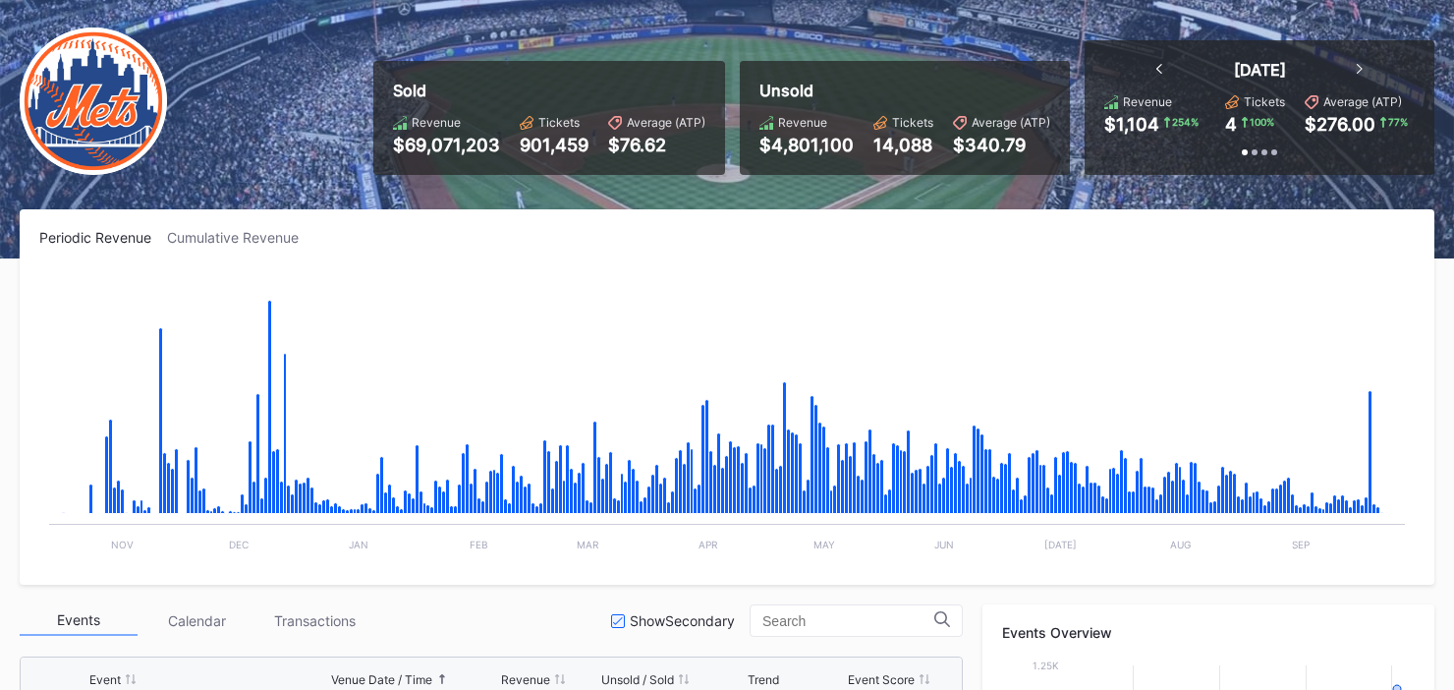
scroll to position [4883, 0]
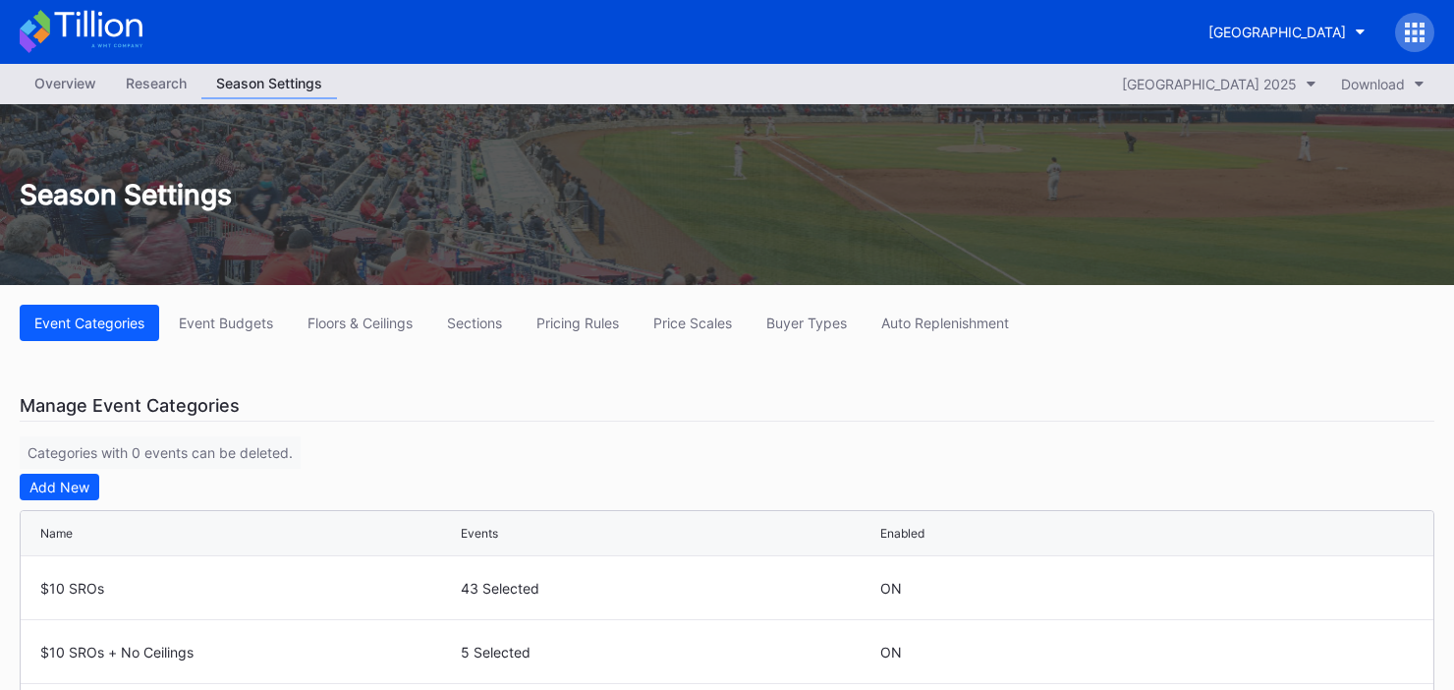
click at [30, 89] on div "Overview" at bounding box center [65, 83] width 91 height 28
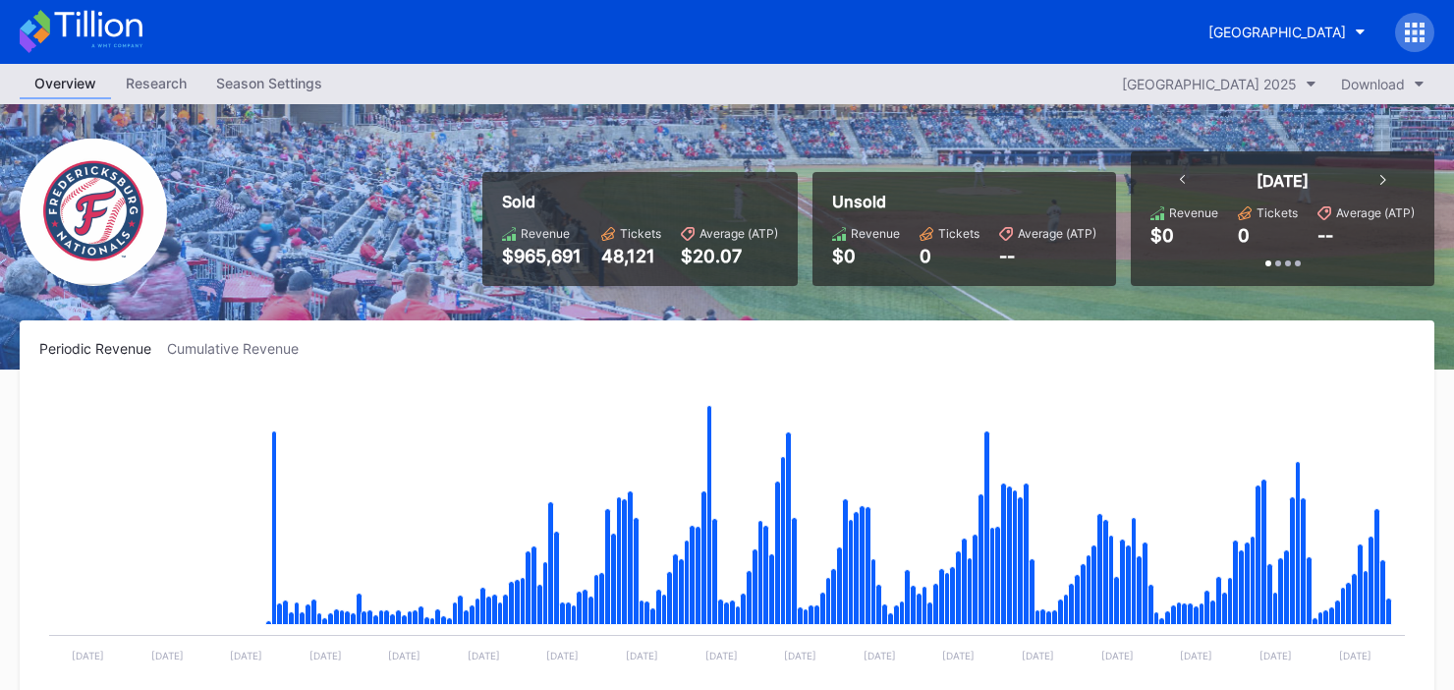
scroll to position [5, 0]
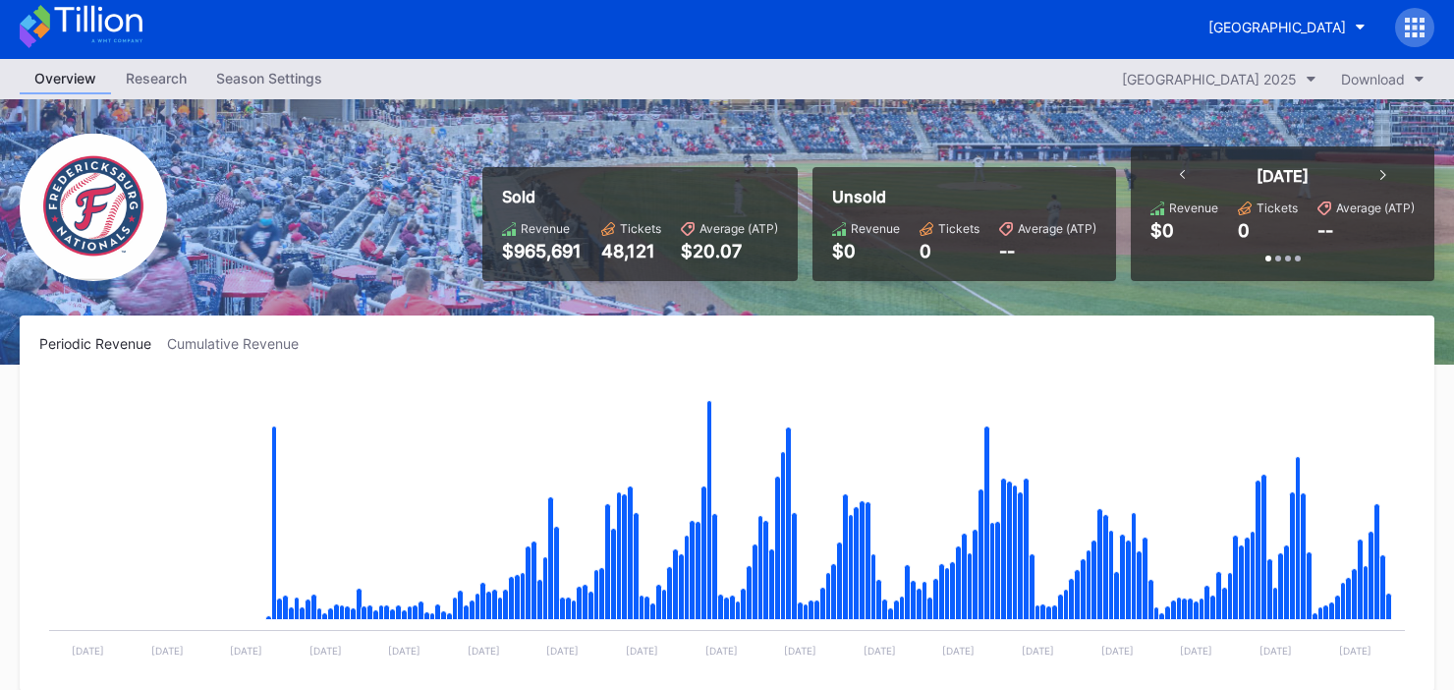
click at [271, 74] on div "Season Settings" at bounding box center [269, 78] width 136 height 28
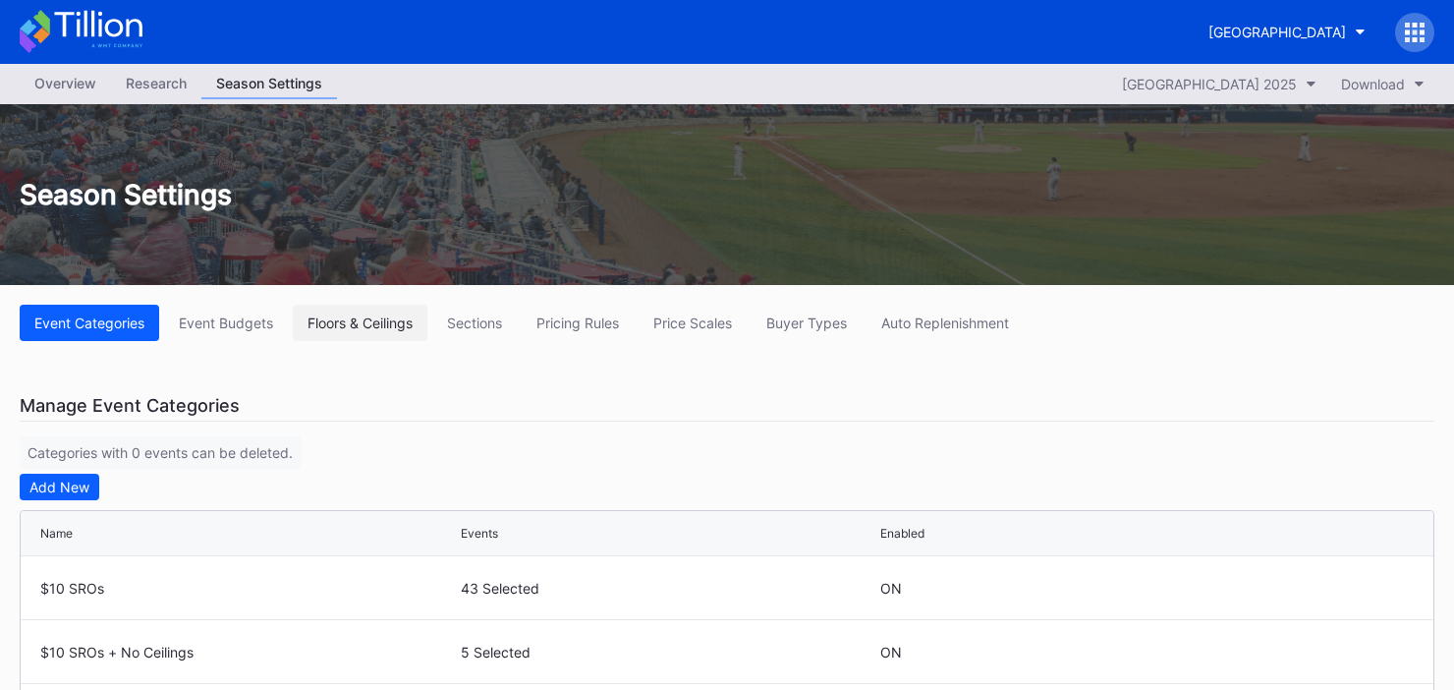
click at [366, 314] on div "Floors & Ceilings" at bounding box center [360, 322] width 105 height 17
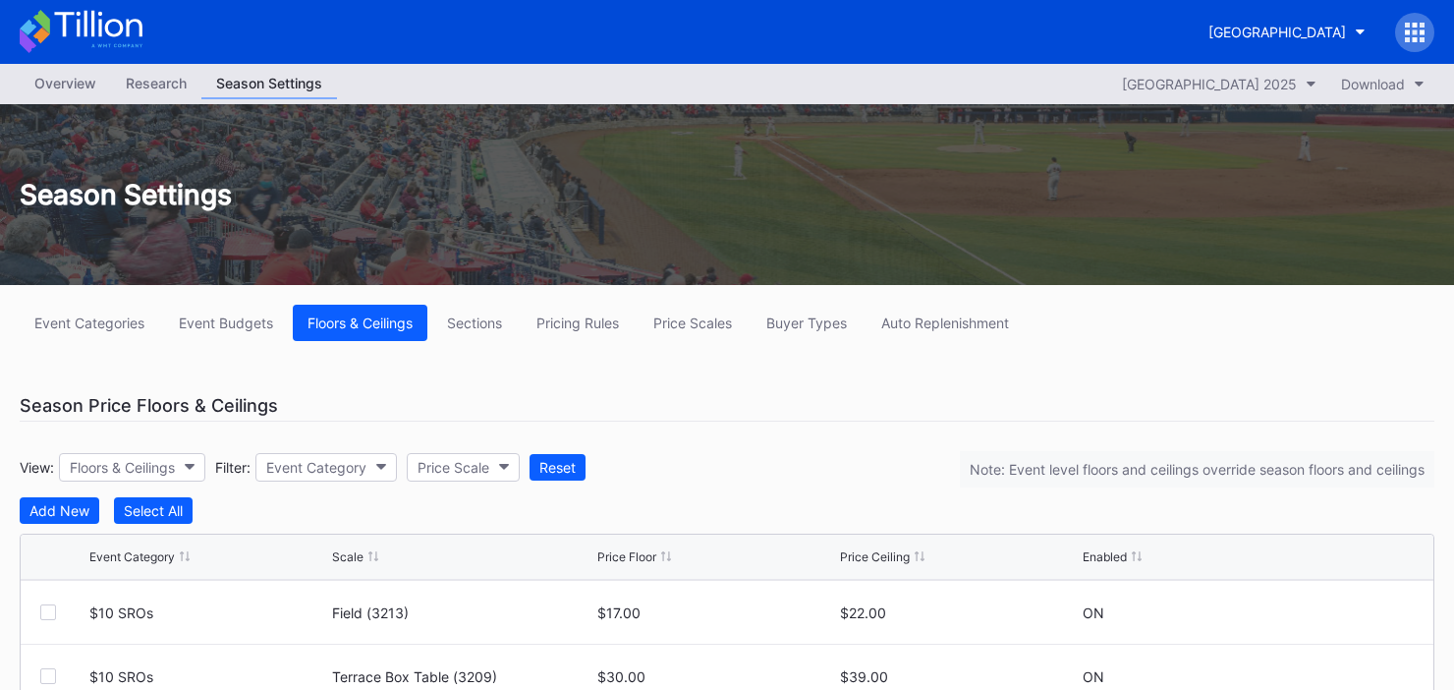
click at [52, 86] on div "Overview" at bounding box center [65, 83] width 91 height 28
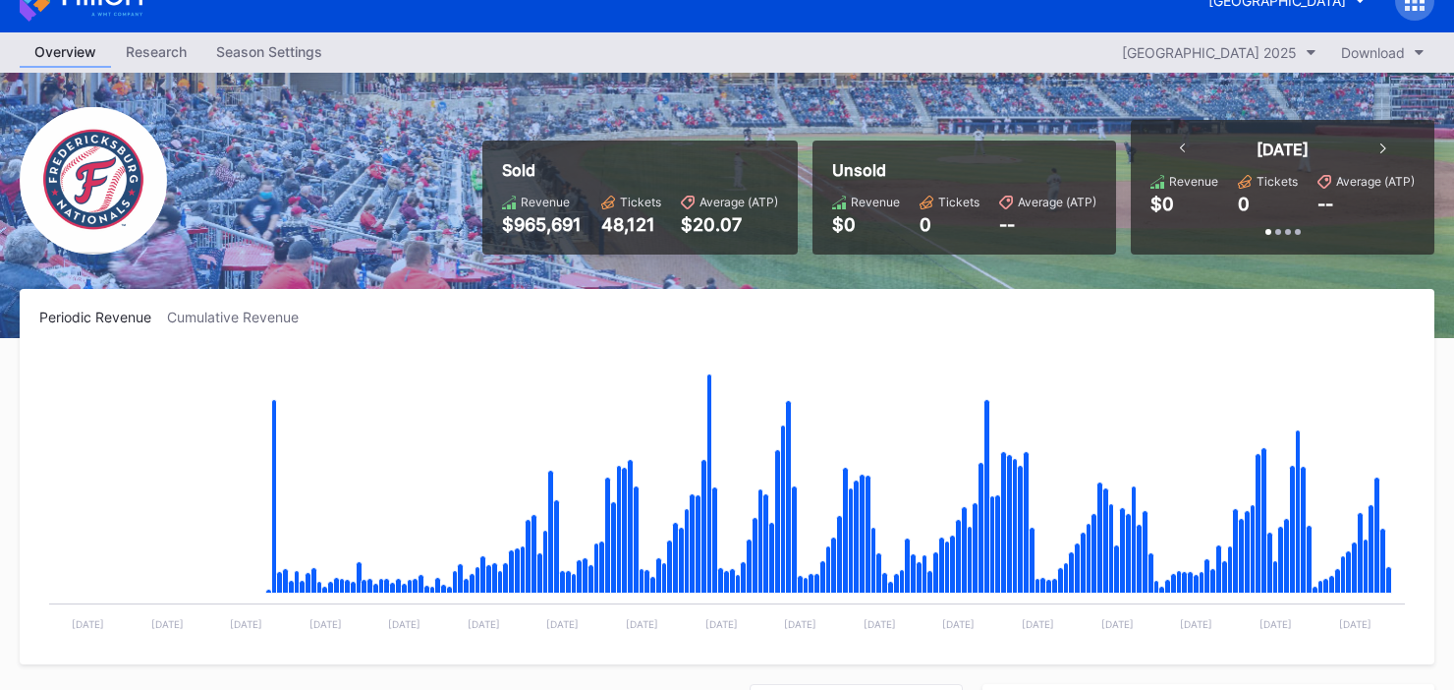
scroll to position [36, 0]
